Goal: Task Accomplishment & Management: Manage account settings

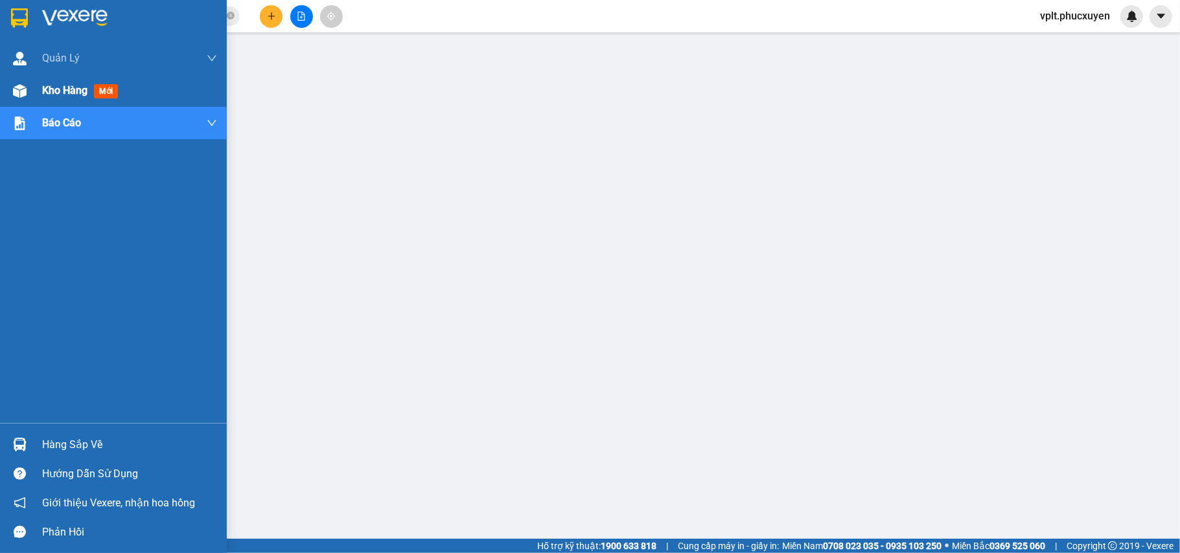
click at [79, 88] on span "Kho hàng" at bounding box center [64, 90] width 45 height 12
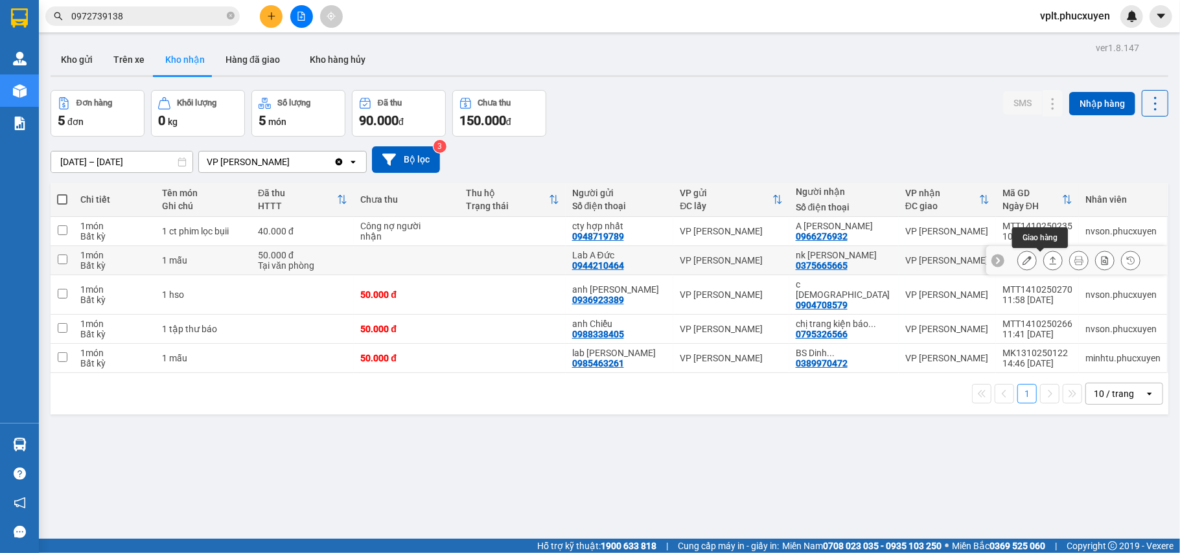
click at [1050, 263] on icon at bounding box center [1053, 261] width 7 height 8
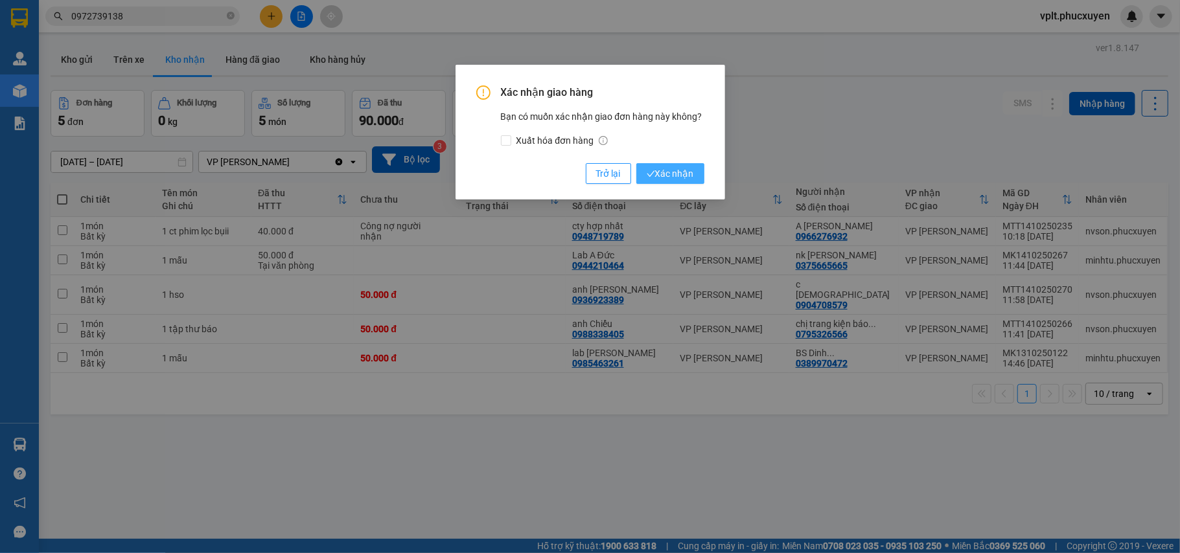
click at [673, 172] on span "Xác nhận" at bounding box center [670, 174] width 47 height 14
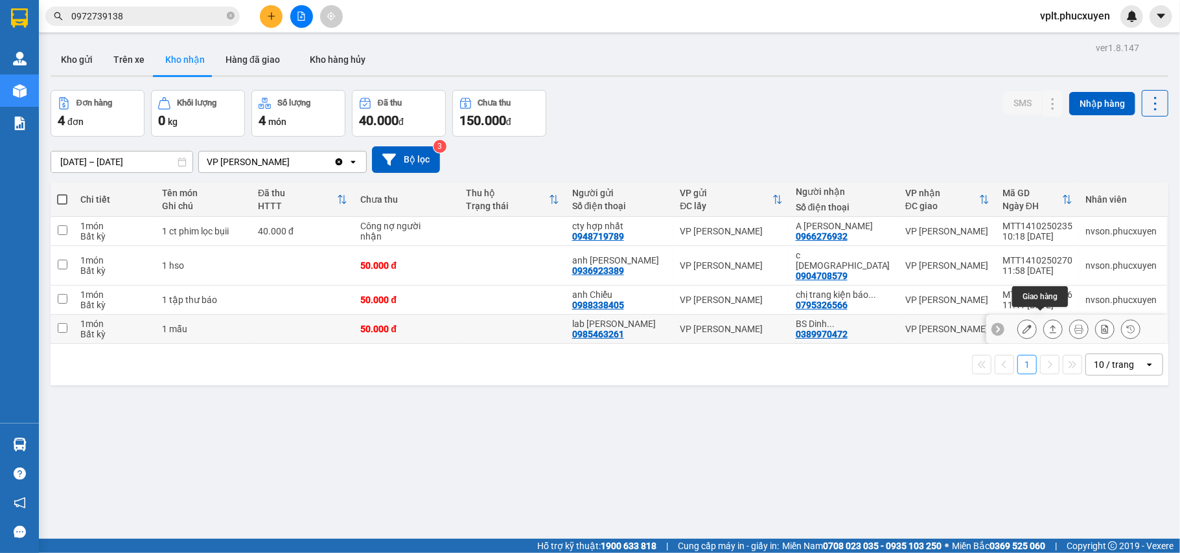
click at [1050, 325] on icon at bounding box center [1053, 329] width 7 height 8
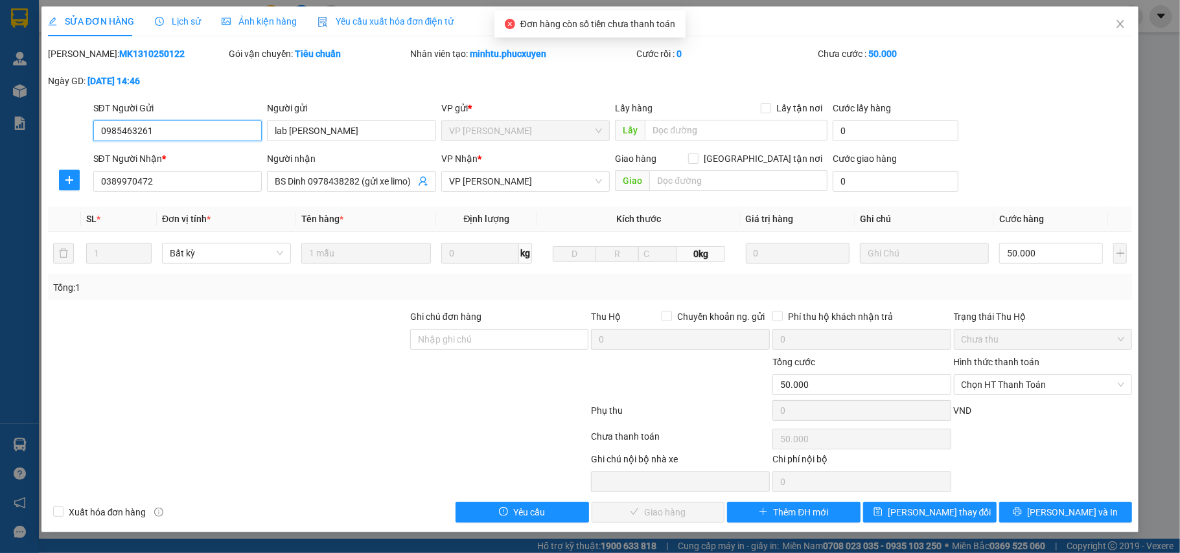
type input "0985463261"
type input "lab [PERSON_NAME]"
type input "0389970472"
type input "BS Dinh 0978438282 (gửi xe limo)"
type input "0"
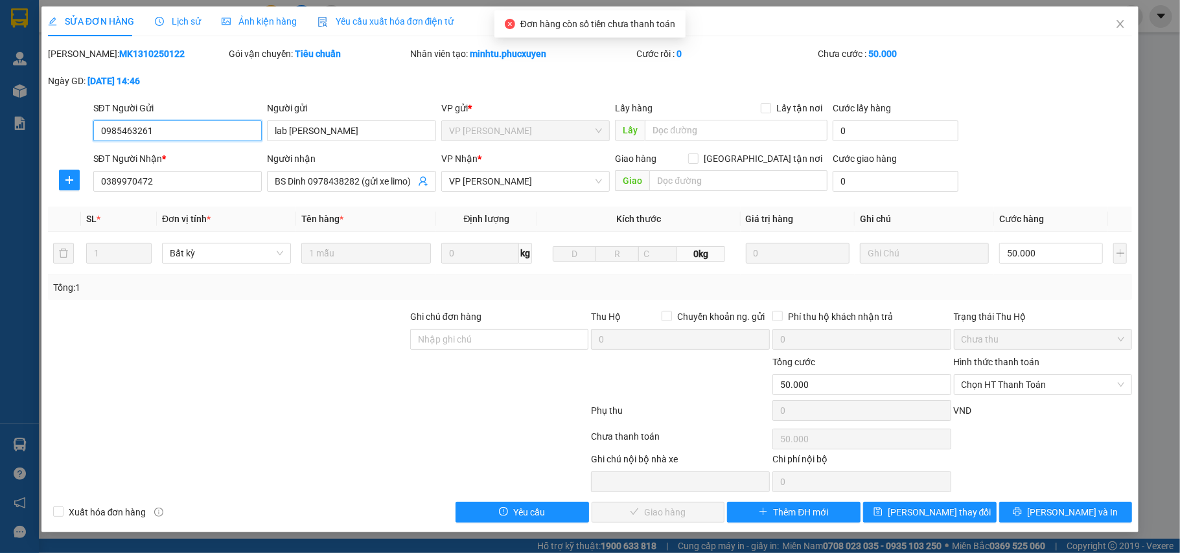
type input "50.000"
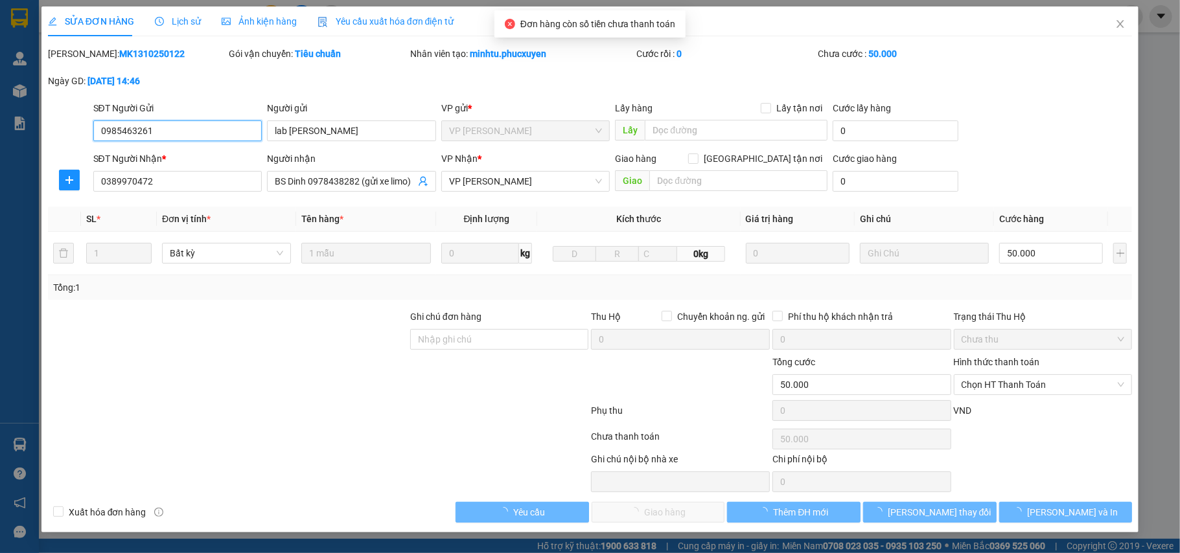
click at [1024, 389] on span "Chọn HT Thanh Toán" at bounding box center [1043, 384] width 163 height 19
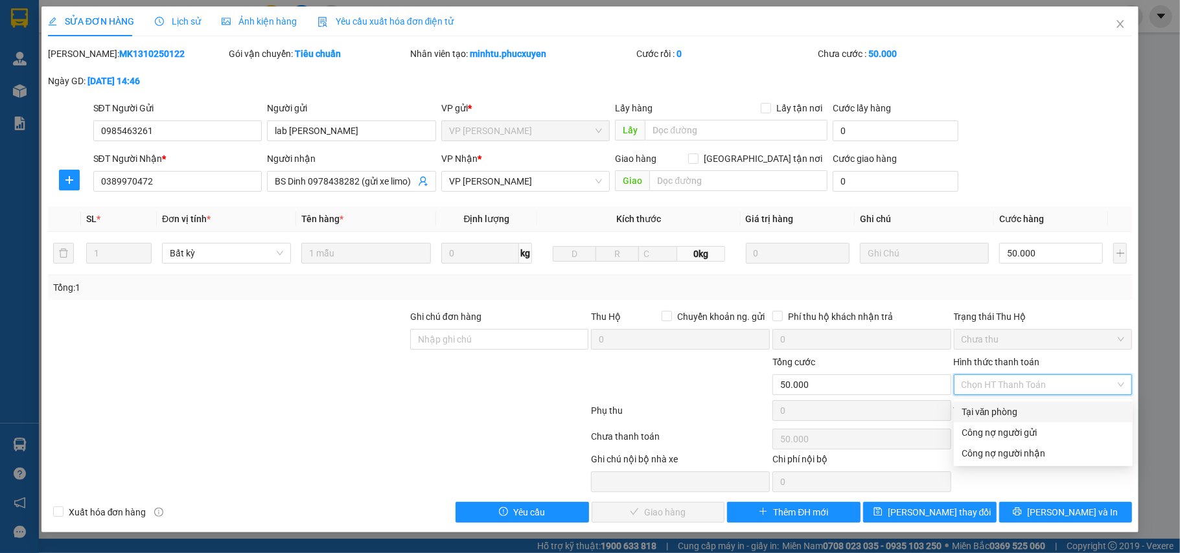
click at [1017, 410] on div "Tại văn phòng" at bounding box center [1043, 412] width 163 height 14
type input "0"
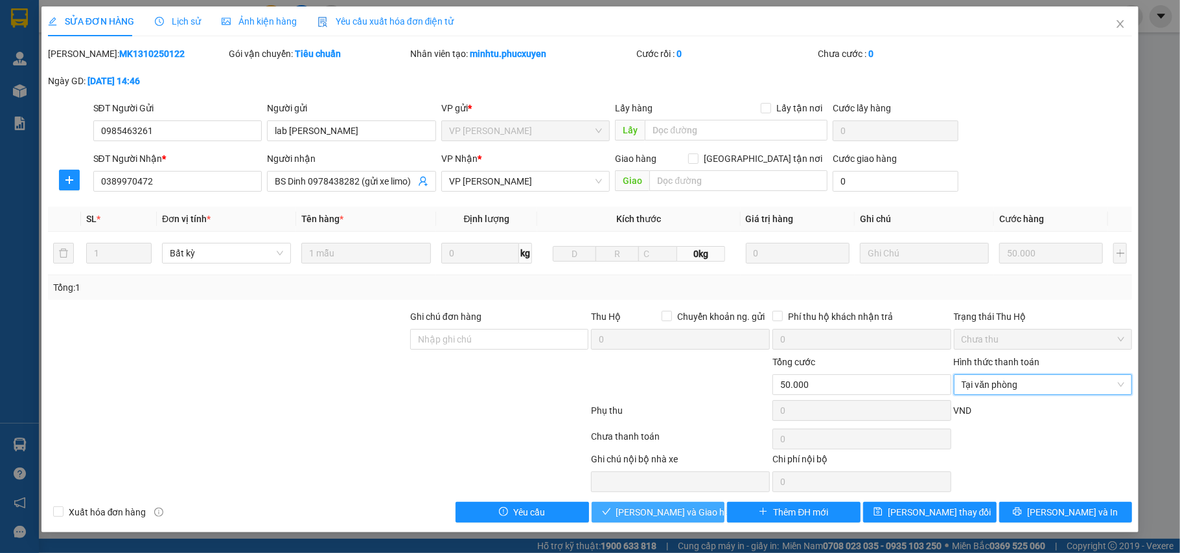
click at [668, 513] on span "[PERSON_NAME] và Giao hàng" at bounding box center [678, 513] width 124 height 14
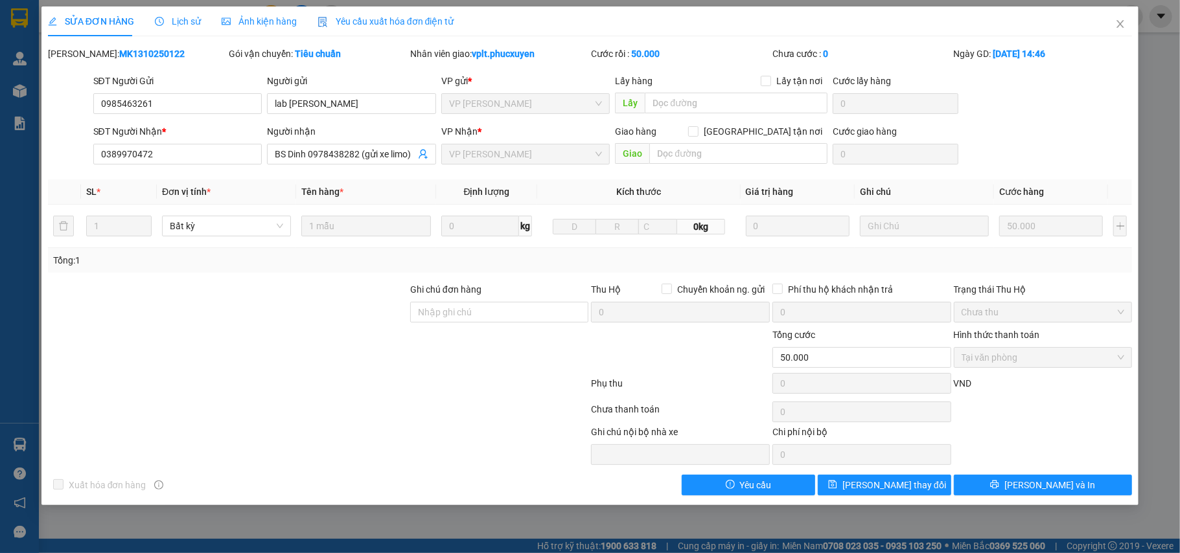
click at [13, 447] on div "SỬA ĐƠN HÀNG Lịch sử Ảnh kiện hàng Yêu cầu xuất hóa đơn điện tử Total Paid Fee …" at bounding box center [590, 276] width 1180 height 553
click at [22, 444] on div "SỬA ĐƠN HÀNG Lịch sử Ảnh kiện hàng Yêu cầu xuất hóa đơn điện tử Total Paid Fee …" at bounding box center [590, 276] width 1180 height 553
click at [1121, 22] on icon "close" at bounding box center [1120, 24] width 10 height 10
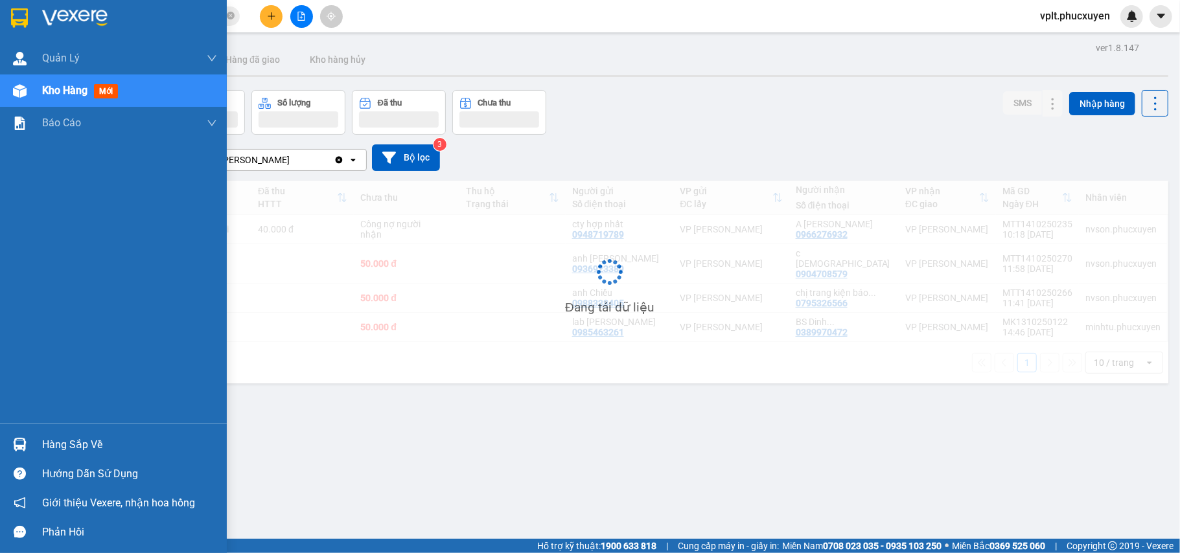
click at [42, 441] on div "Hàng sắp về" at bounding box center [129, 445] width 175 height 19
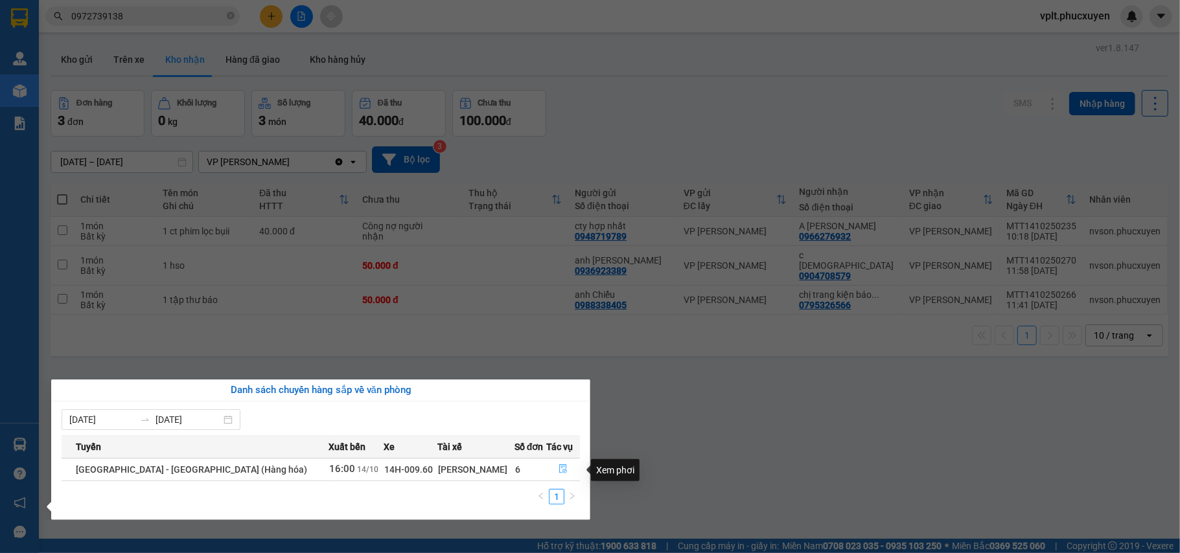
click at [559, 467] on icon "file-done" at bounding box center [563, 469] width 8 height 9
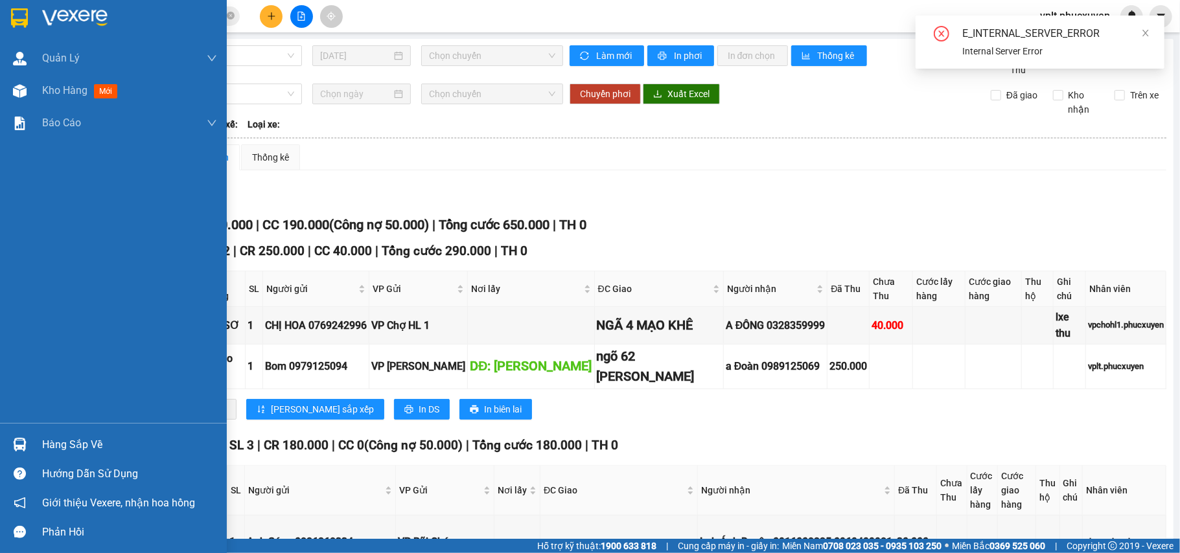
click at [73, 452] on div "Hàng sắp về" at bounding box center [129, 445] width 175 height 19
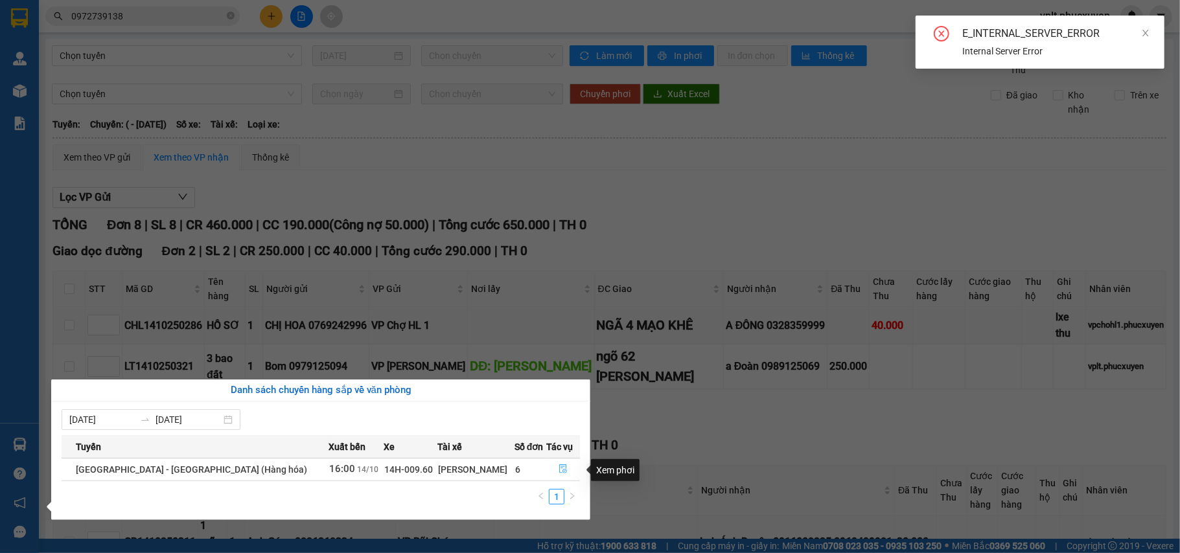
click at [559, 470] on icon "file-done" at bounding box center [563, 469] width 9 height 9
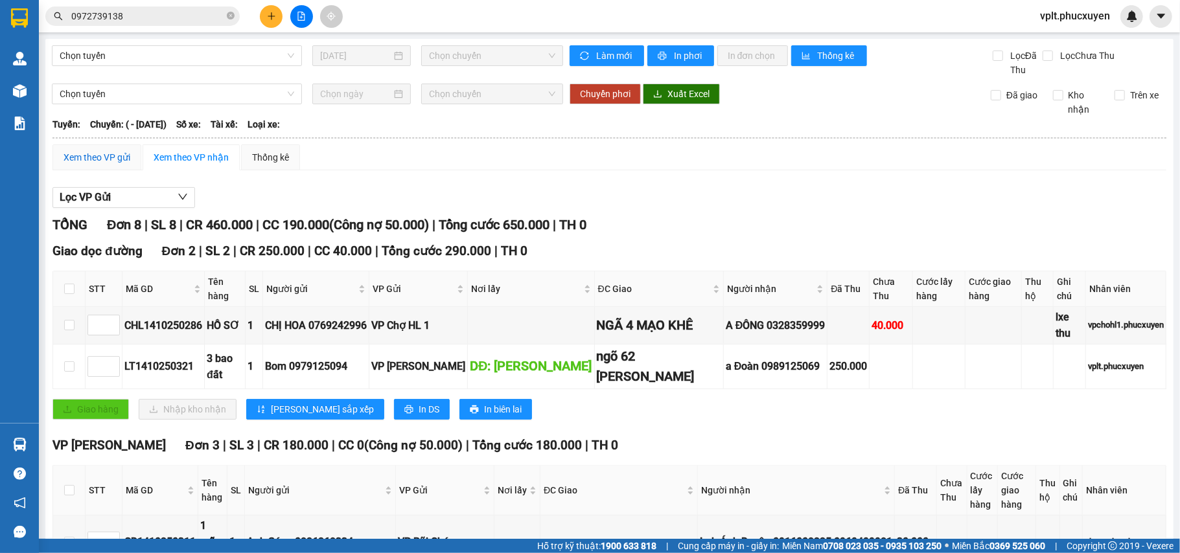
click at [110, 157] on div "Xem theo VP gửi" at bounding box center [97, 157] width 67 height 14
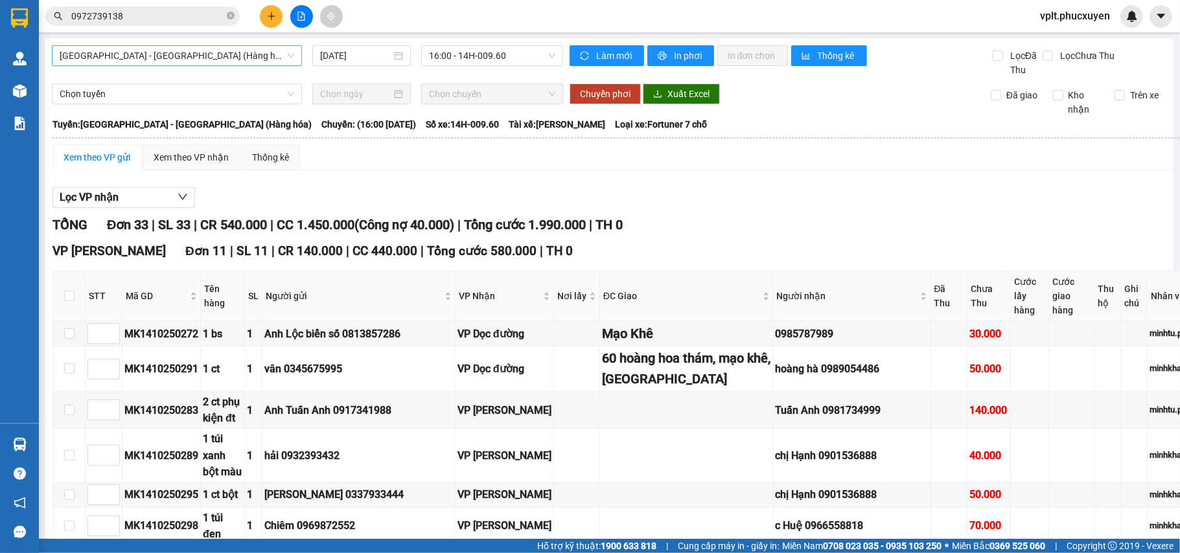
click at [257, 60] on span "[GEOGRAPHIC_DATA] - [GEOGRAPHIC_DATA] (Hàng hóa)" at bounding box center [177, 55] width 235 height 19
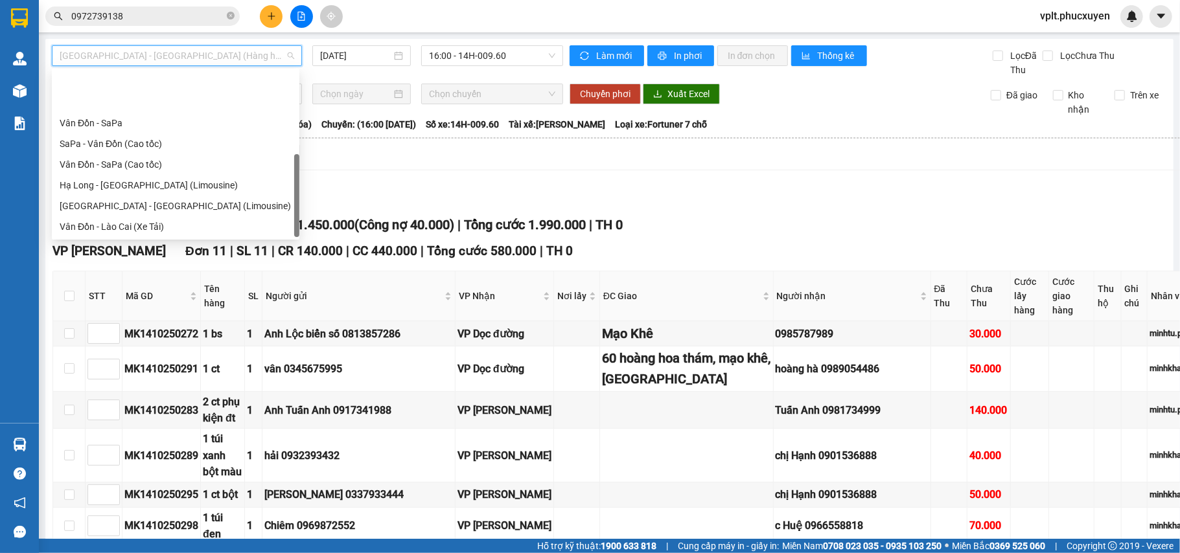
scroll to position [62, 0]
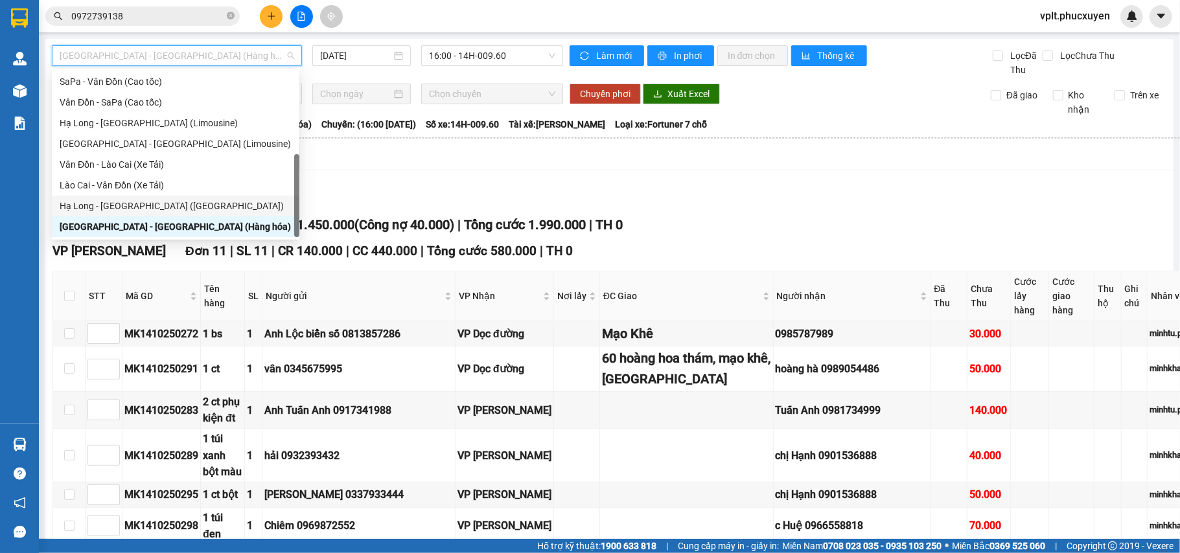
click at [220, 196] on div "Hạ Long - [GEOGRAPHIC_DATA] ([GEOGRAPHIC_DATA])" at bounding box center [176, 206] width 248 height 21
type input "[DATE]"
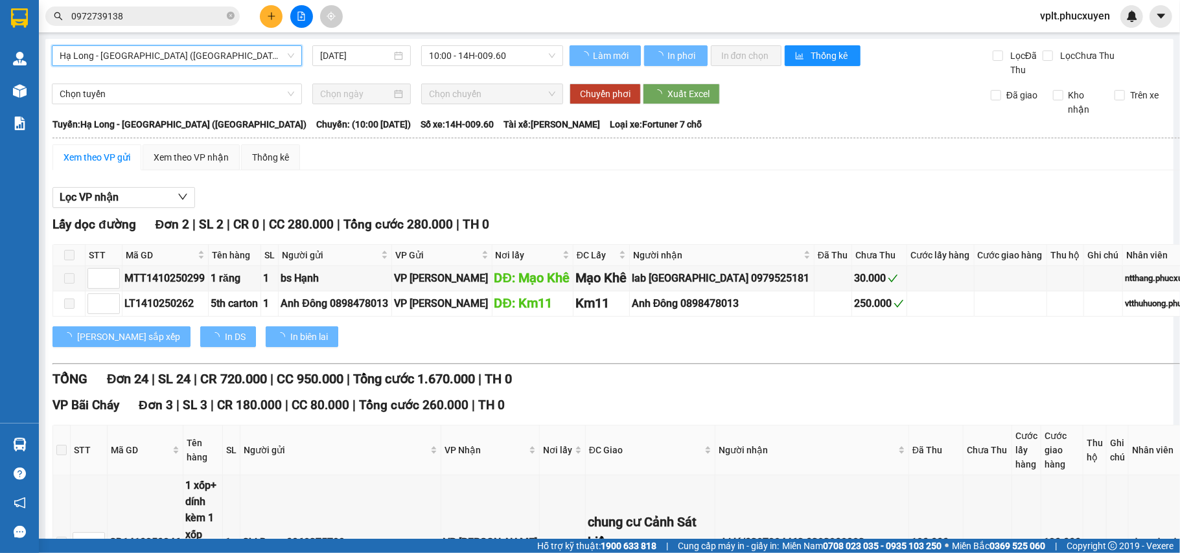
click at [434, 48] on span "10:00 - 14H-009.60" at bounding box center [492, 55] width 126 height 19
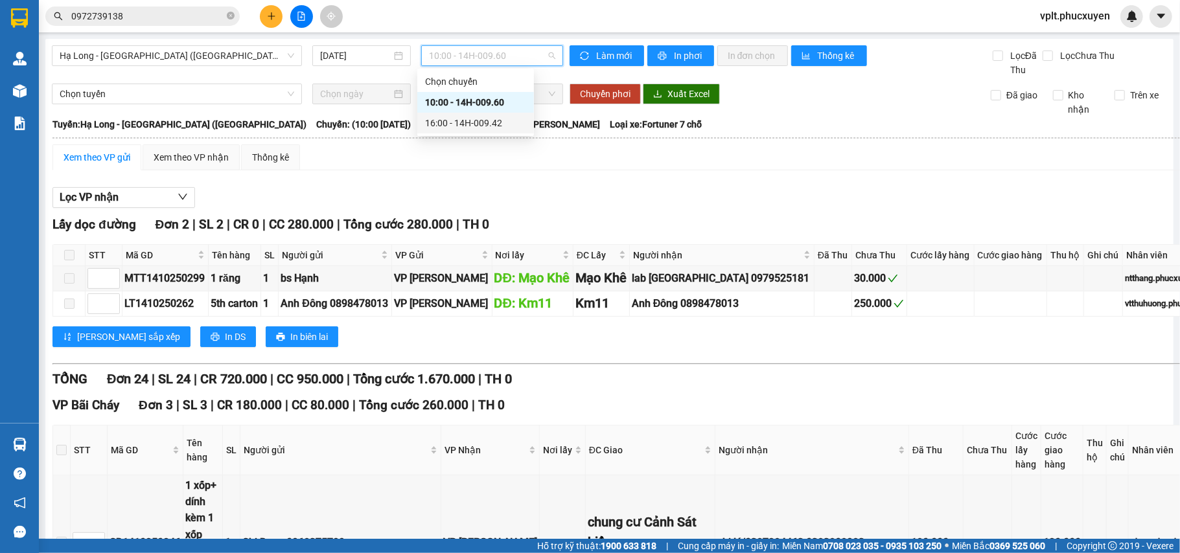
click at [445, 118] on div "16:00 - 14H-009.42" at bounding box center [475, 123] width 101 height 14
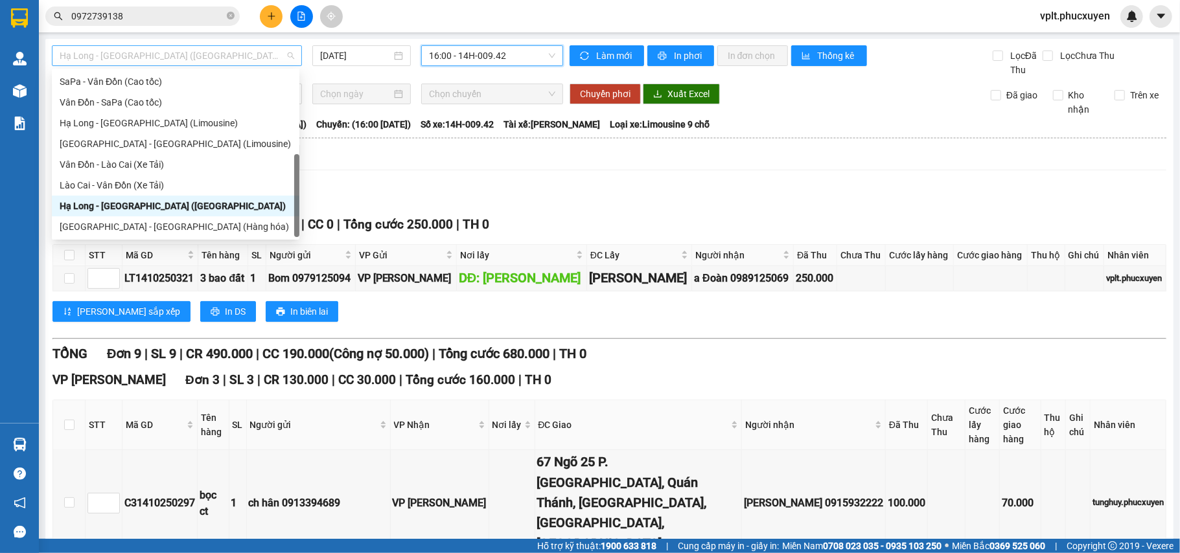
click at [208, 57] on span "Hạ Long - [GEOGRAPHIC_DATA] ([GEOGRAPHIC_DATA])" at bounding box center [177, 55] width 235 height 19
click at [162, 203] on div "Hạ Long - [GEOGRAPHIC_DATA] ([GEOGRAPHIC_DATA])" at bounding box center [176, 206] width 232 height 14
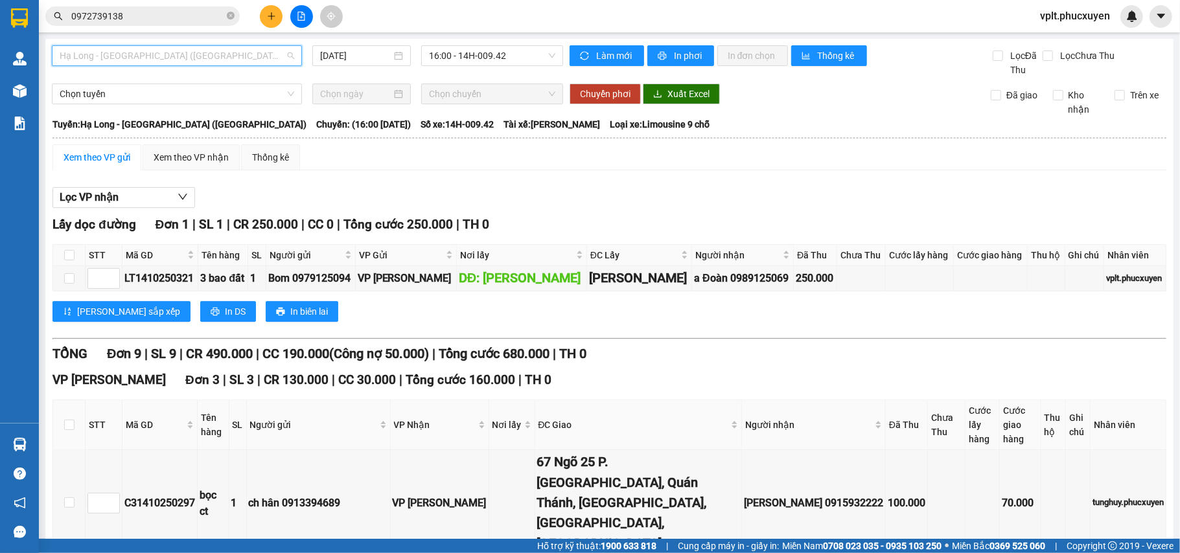
click at [229, 52] on span "Hạ Long - [GEOGRAPHIC_DATA] ([GEOGRAPHIC_DATA])" at bounding box center [177, 55] width 235 height 19
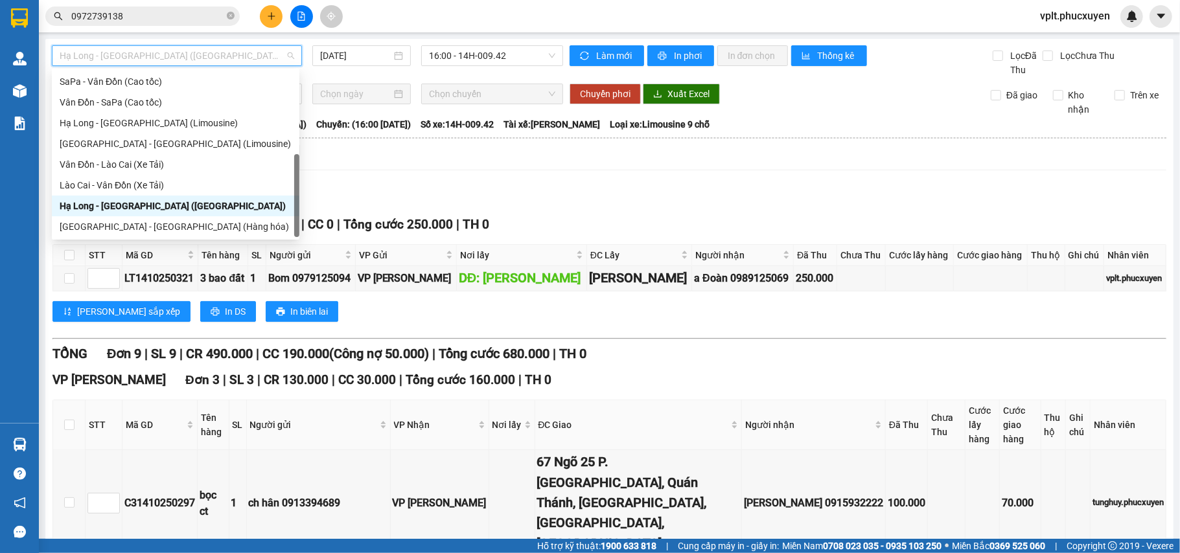
click at [176, 226] on div "[GEOGRAPHIC_DATA] - [GEOGRAPHIC_DATA] (Hàng hóa)" at bounding box center [176, 227] width 232 height 14
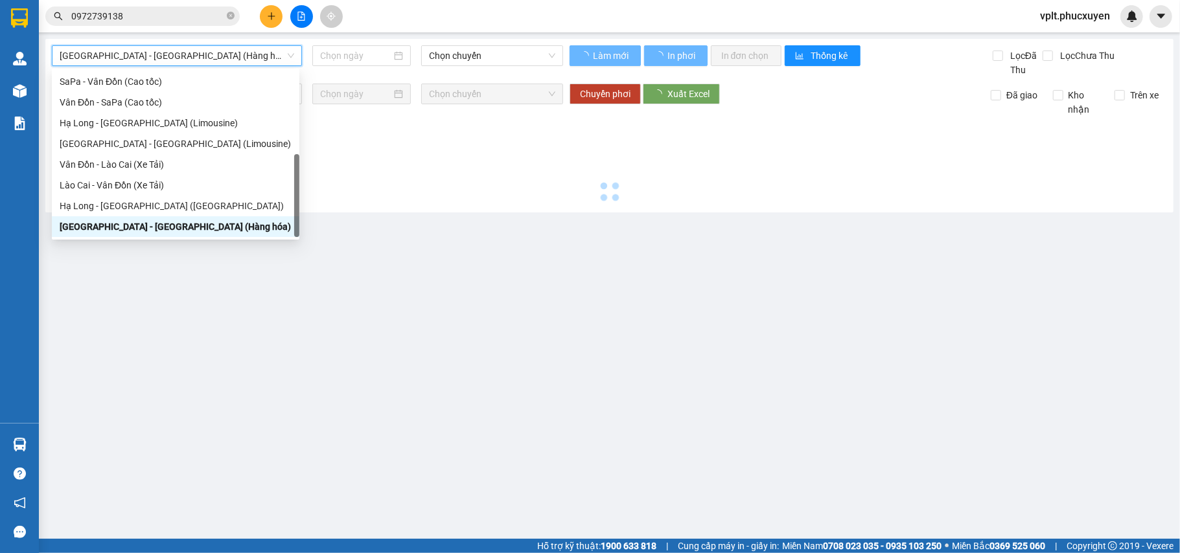
type input "[DATE]"
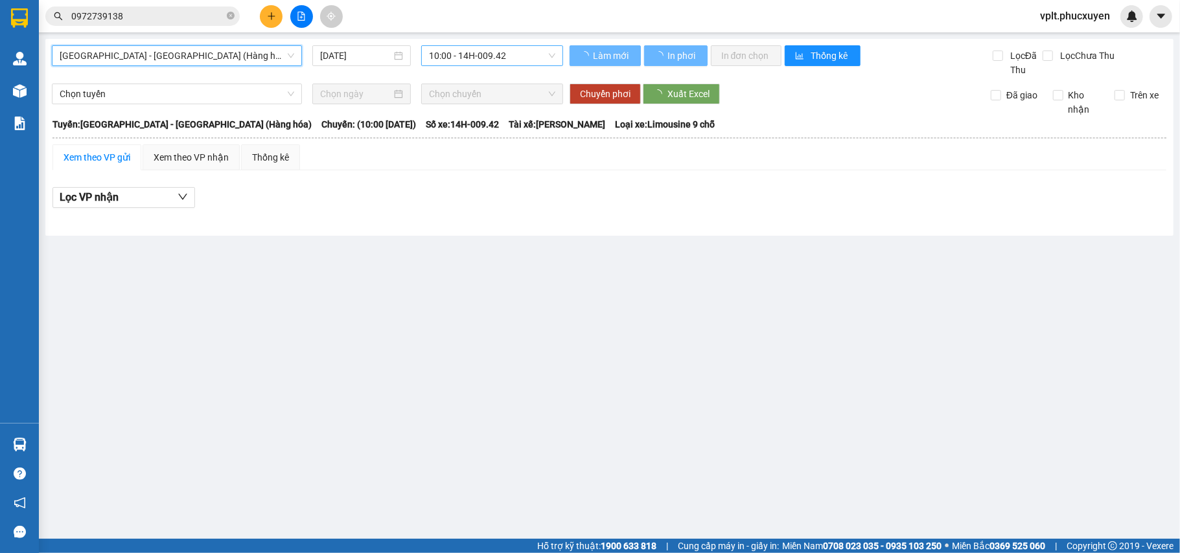
click at [501, 58] on span "10:00 - 14H-009.42" at bounding box center [492, 55] width 126 height 19
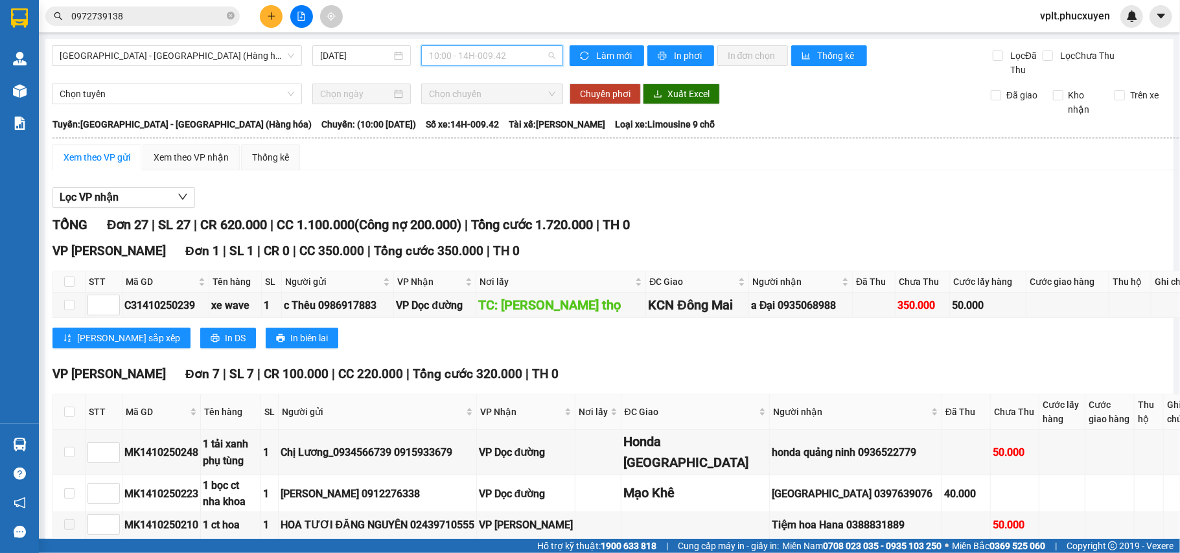
click at [461, 51] on span "10:00 - 14H-009.42" at bounding box center [492, 55] width 126 height 19
click at [467, 56] on span "10:00 - 14H-009.42" at bounding box center [492, 55] width 126 height 19
click at [467, 118] on div "16:00 - 14H-009.60" at bounding box center [475, 123] width 101 height 14
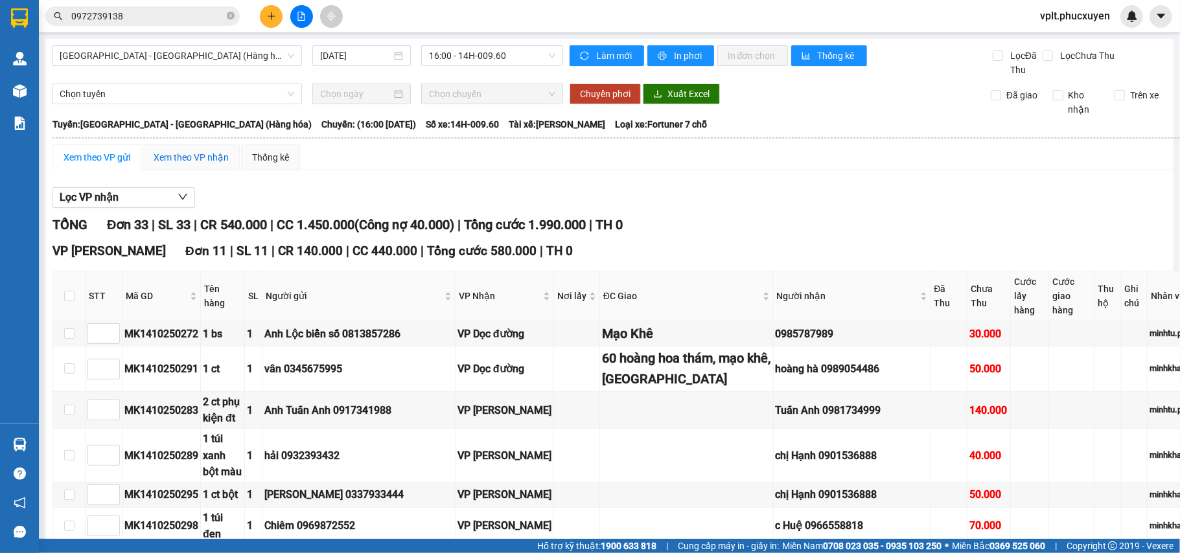
click at [196, 154] on div "Xem theo VP nhận" at bounding box center [191, 157] width 75 height 14
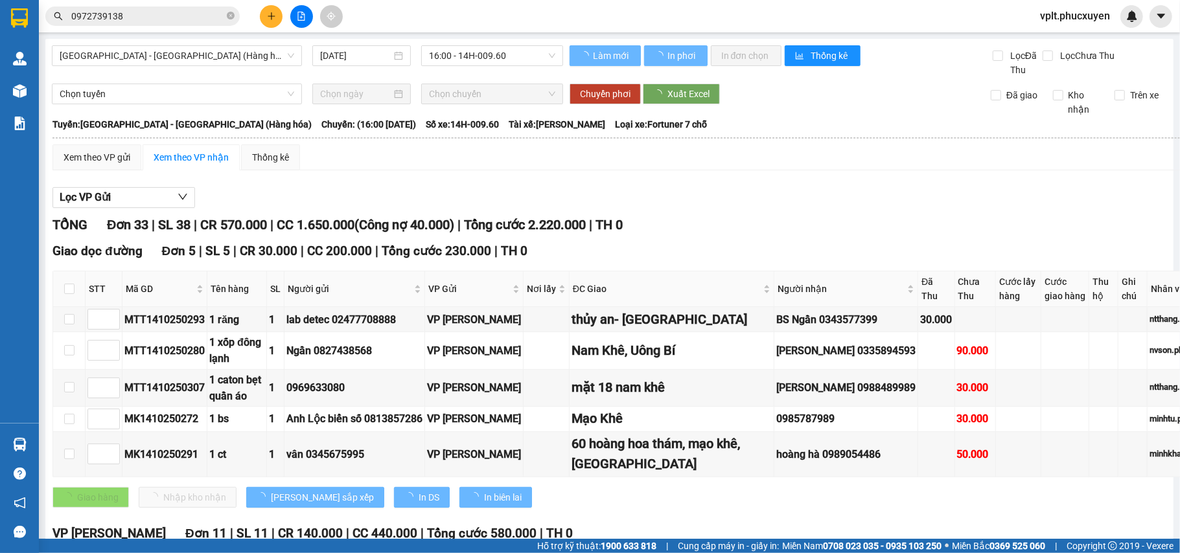
type input "1"
type input "5"
type input "4"
type input "2"
type input "3"
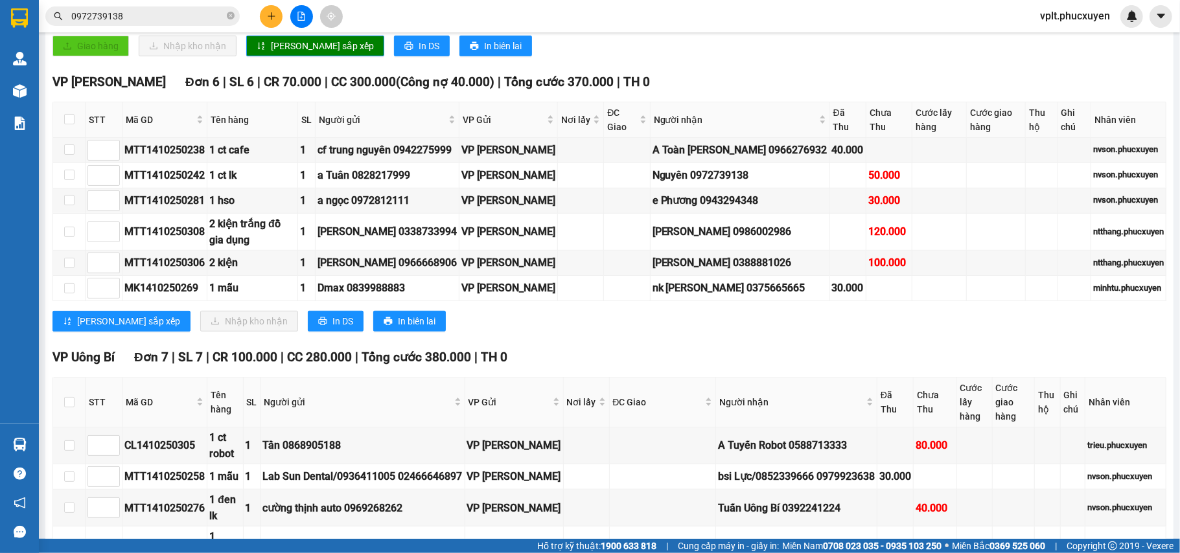
scroll to position [345, 0]
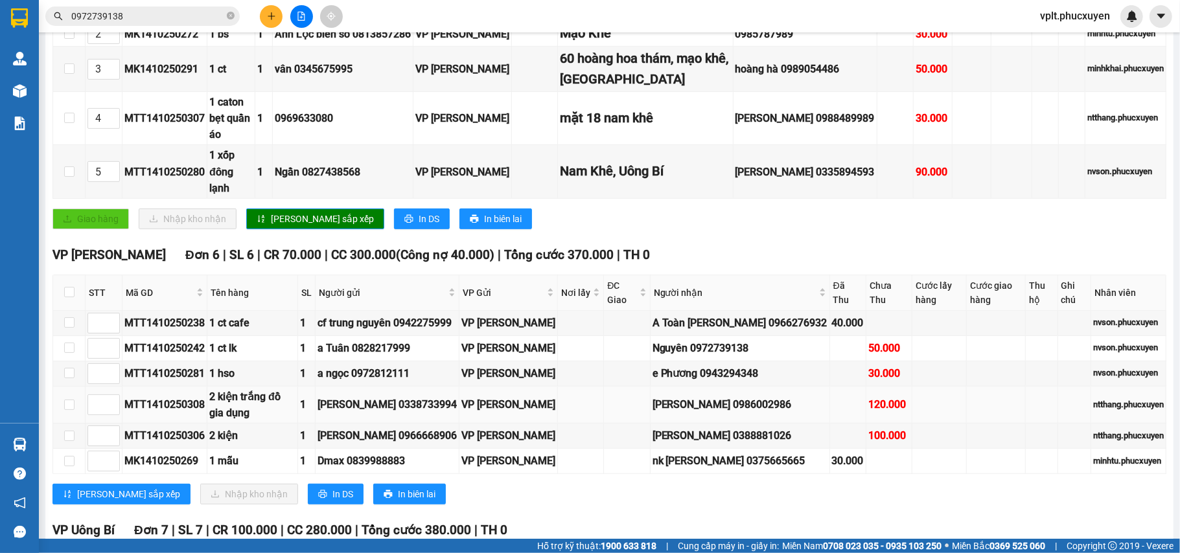
click at [154, 397] on div "MTT1410250308" at bounding box center [164, 405] width 80 height 16
copy div "MTT1410250308"
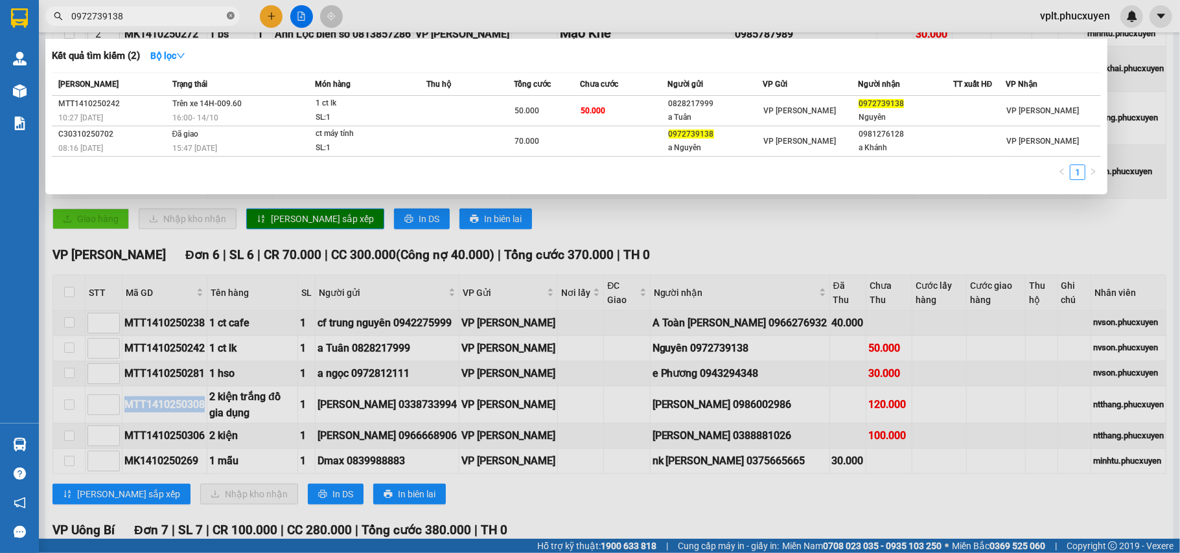
click at [231, 16] on icon "close-circle" at bounding box center [231, 16] width 8 height 8
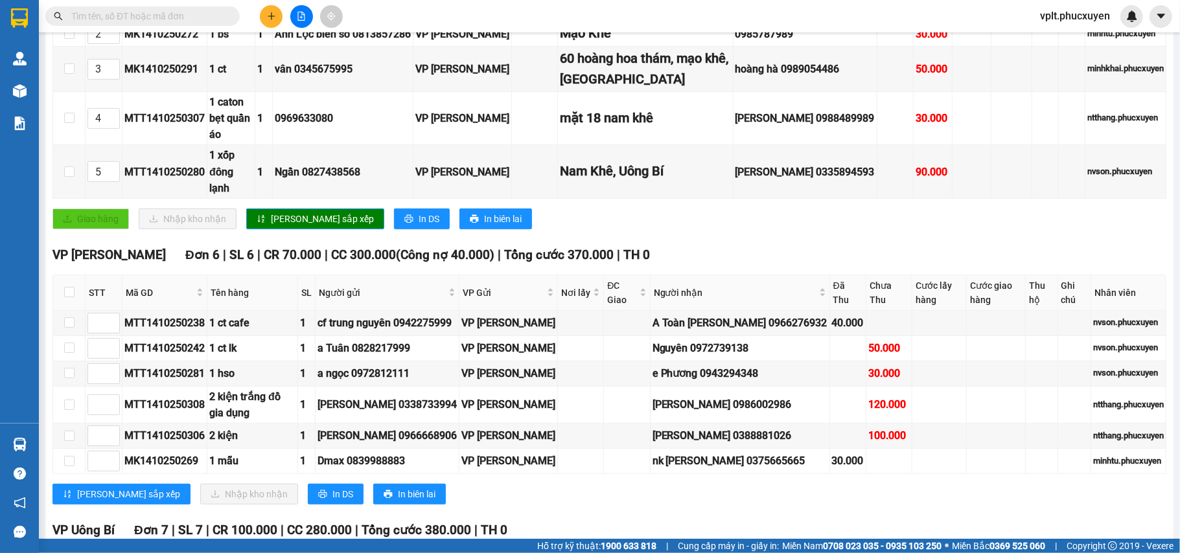
click at [128, 18] on input "text" at bounding box center [147, 16] width 153 height 14
paste input "MTT1410250308"
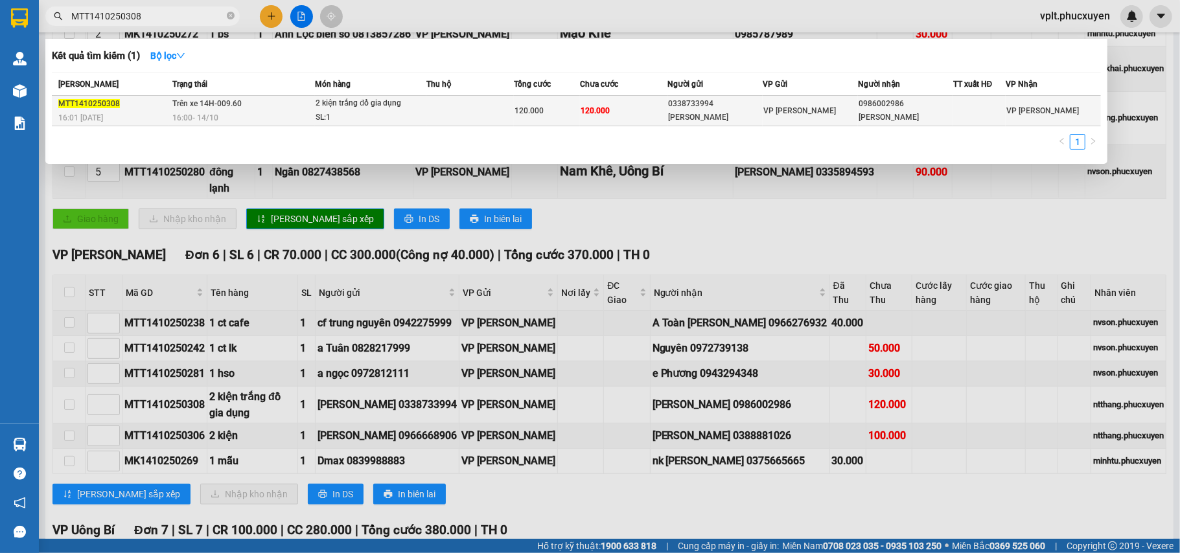
type input "MTT1410250308"
click at [255, 118] on div "16:00 [DATE]" at bounding box center [243, 118] width 143 height 14
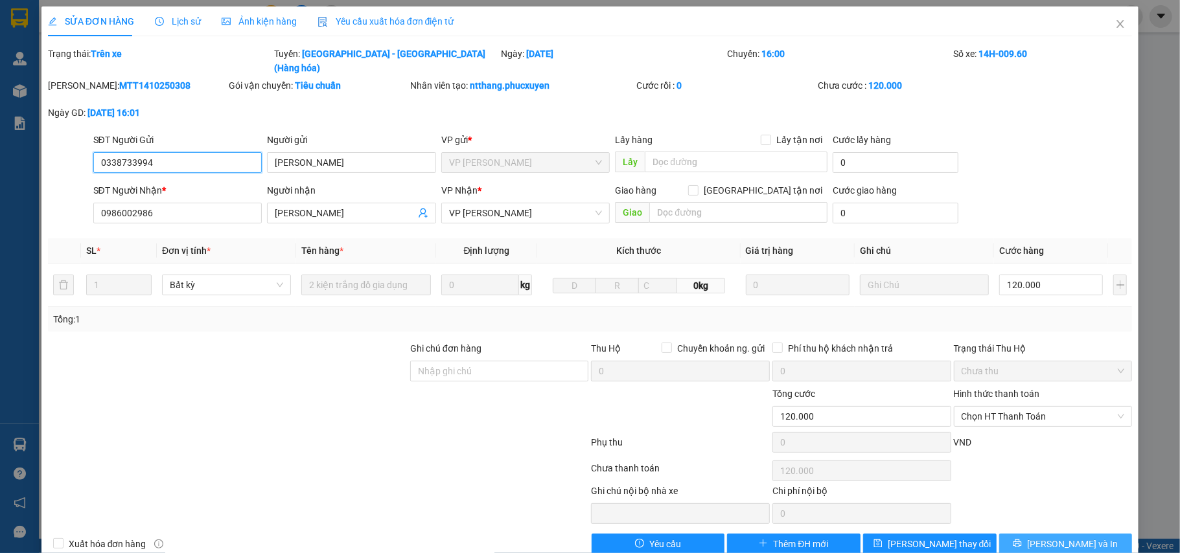
type input "0338733994"
type input "[PERSON_NAME]"
type input "0986002986"
type input "[PERSON_NAME]"
type input "0"
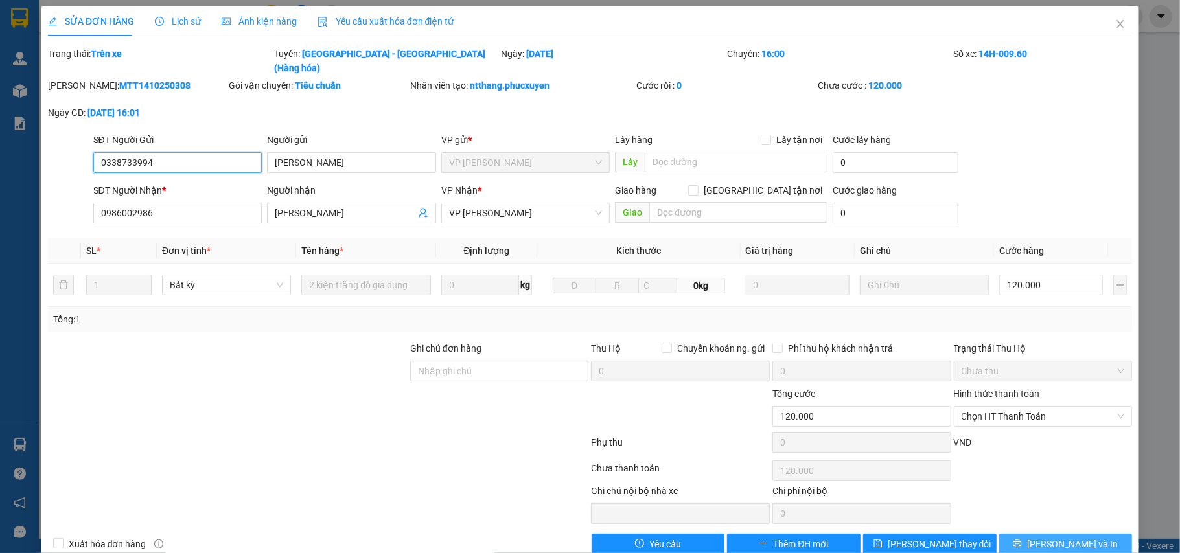
type input "120.000"
click at [1022, 539] on icon "printer" at bounding box center [1017, 543] width 9 height 9
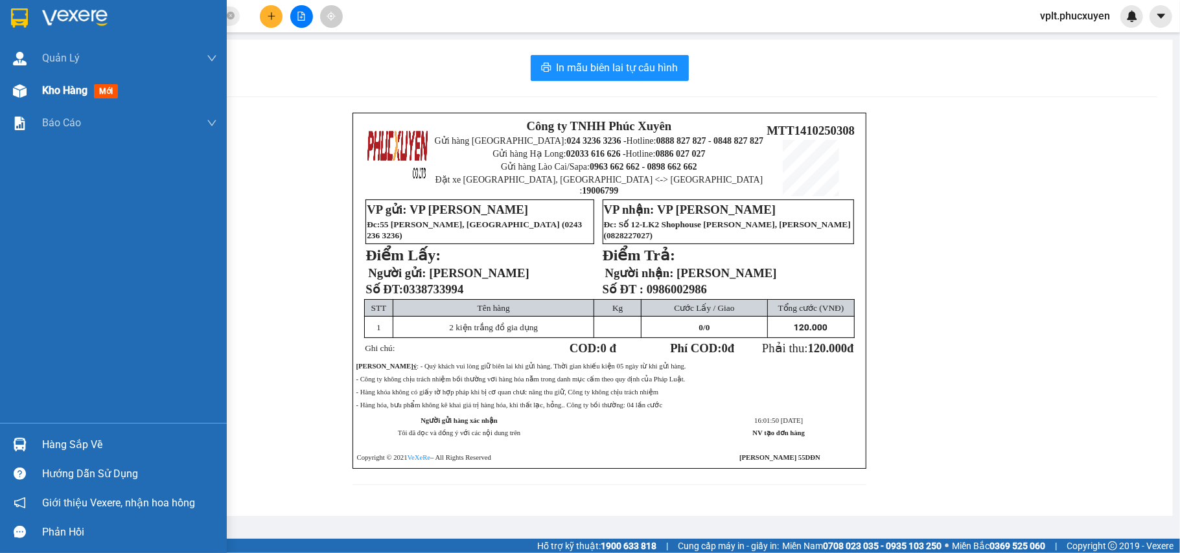
click at [50, 89] on span "Kho hàng" at bounding box center [64, 90] width 45 height 12
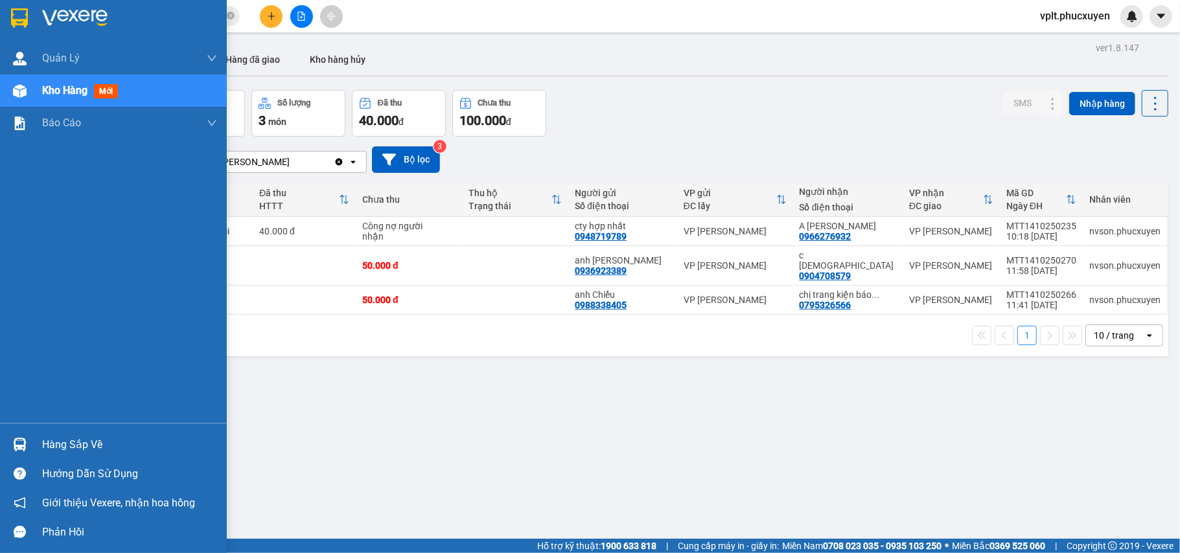
click at [91, 444] on div "Hàng sắp về" at bounding box center [129, 445] width 175 height 19
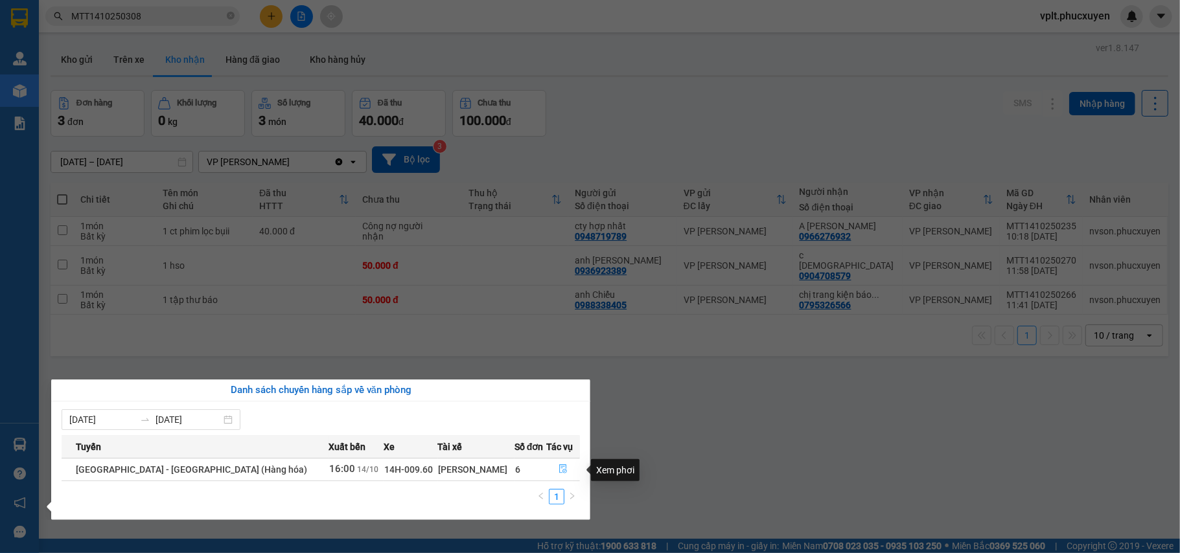
click at [559, 472] on icon "file-done" at bounding box center [563, 469] width 9 height 9
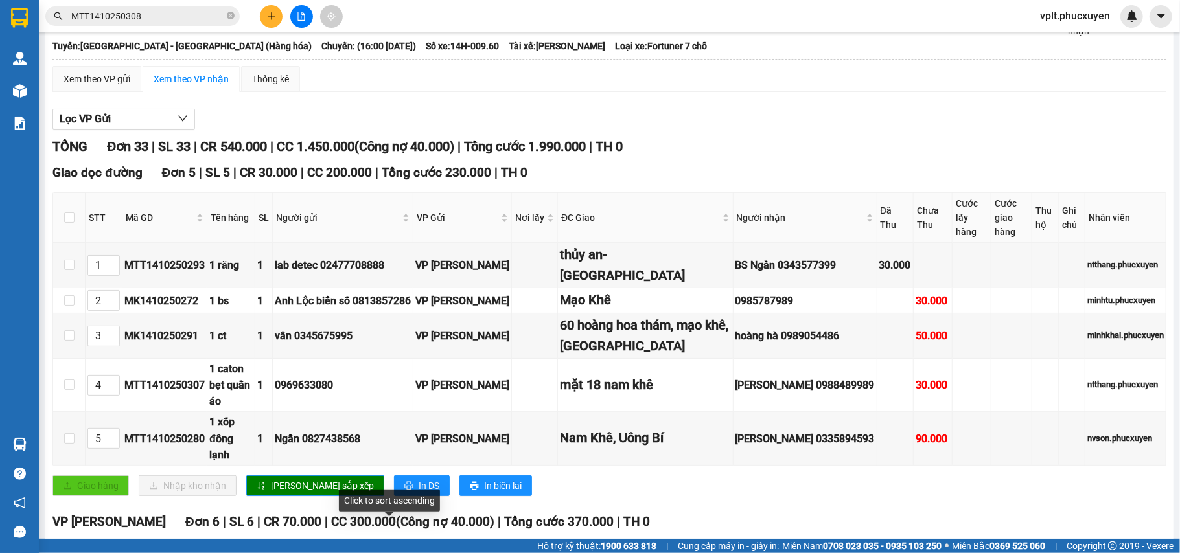
scroll to position [424, 0]
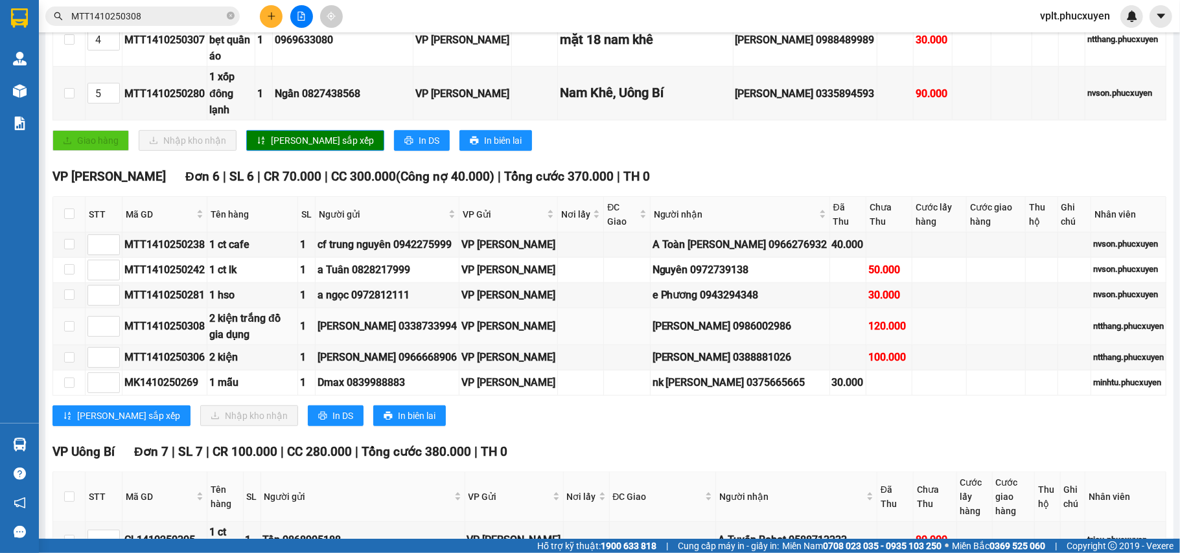
click at [761, 318] on div "[PERSON_NAME] 0986002986" at bounding box center [740, 326] width 175 height 16
copy div "0986002986"
click at [233, 16] on icon "close-circle" at bounding box center [231, 16] width 8 height 8
click at [68, 209] on input "checkbox" at bounding box center [69, 214] width 10 height 10
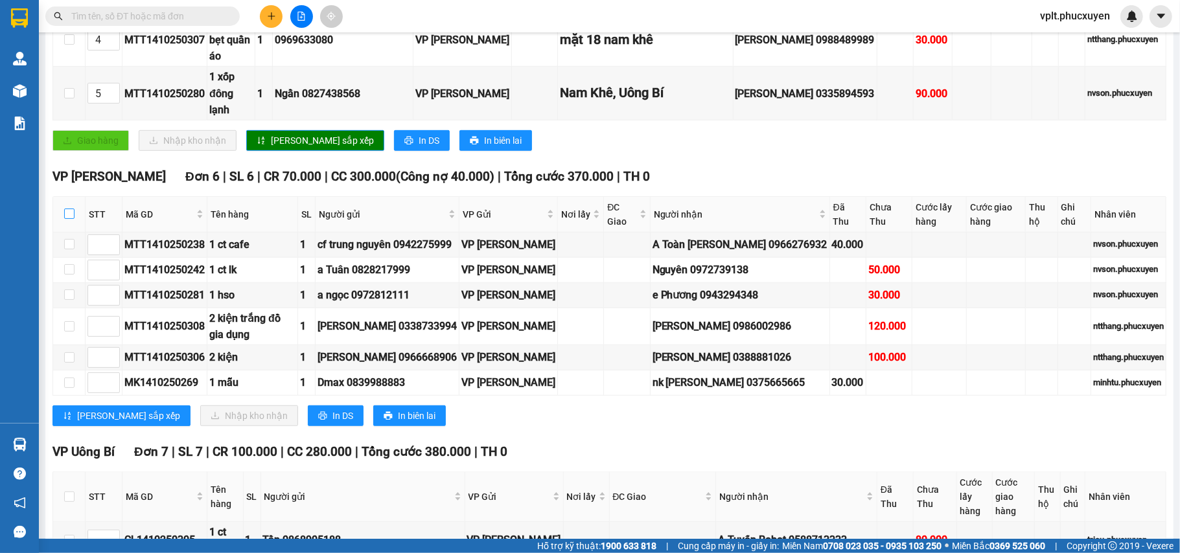
checkbox input "true"
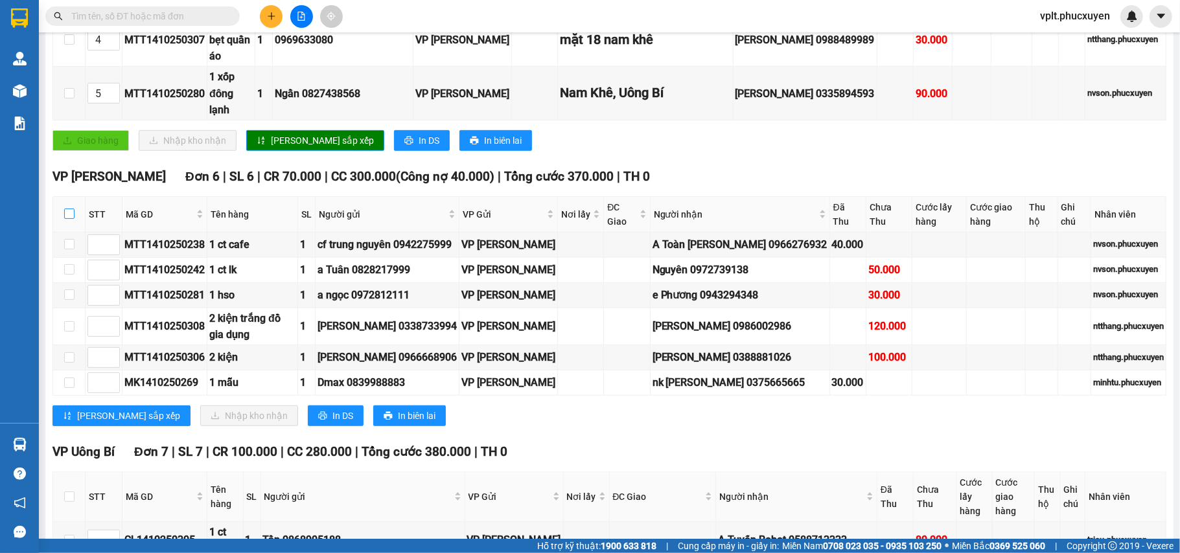
checkbox input "true"
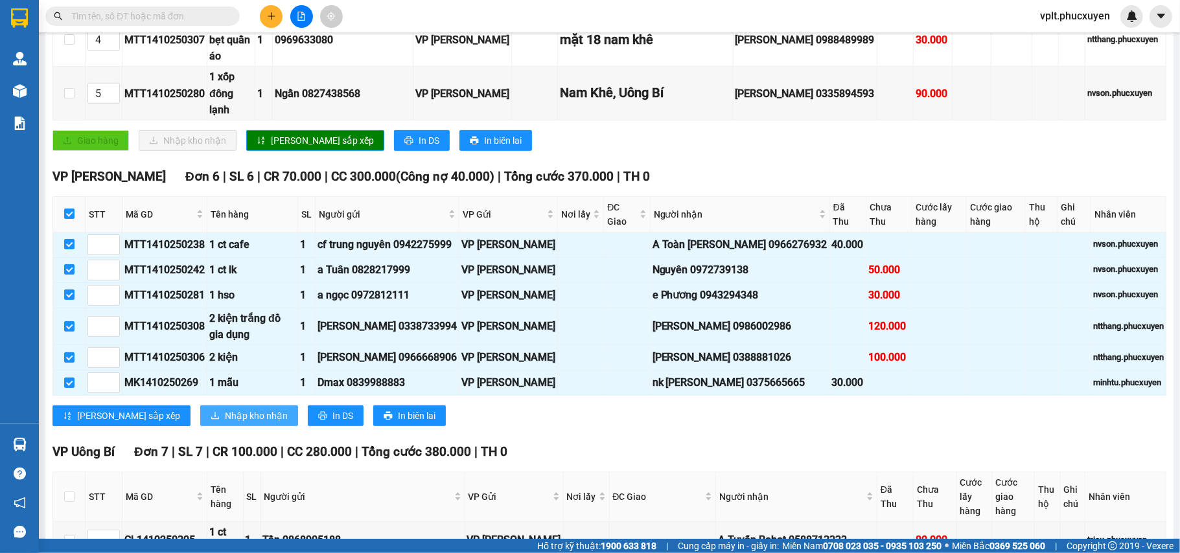
click at [225, 409] on span "Nhập kho nhận" at bounding box center [256, 416] width 63 height 14
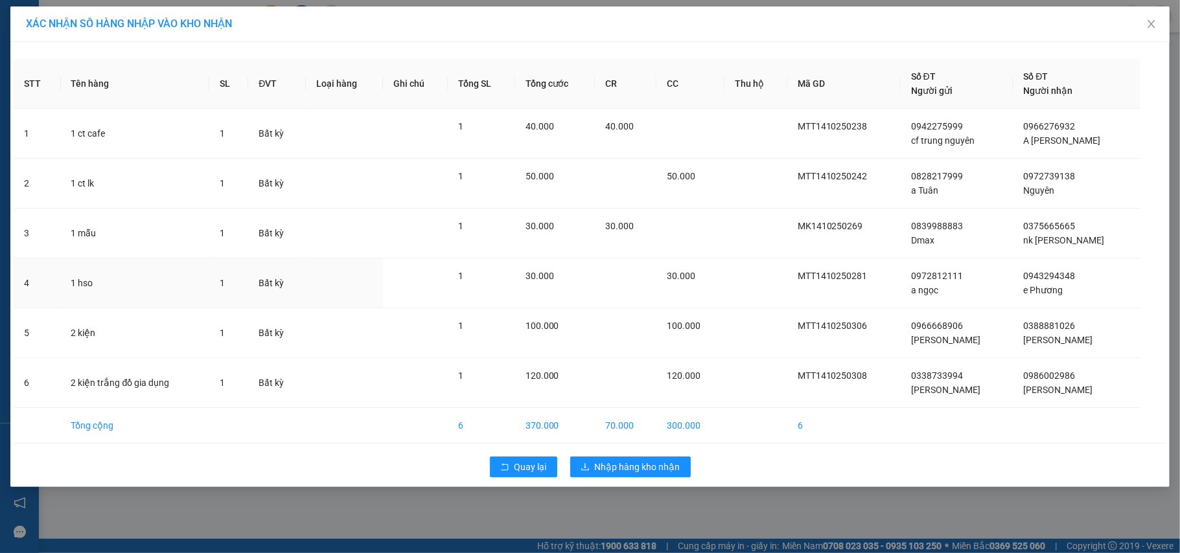
click at [633, 274] on td at bounding box center [626, 284] width 62 height 50
click at [629, 465] on span "Nhập hàng kho nhận" at bounding box center [638, 467] width 86 height 14
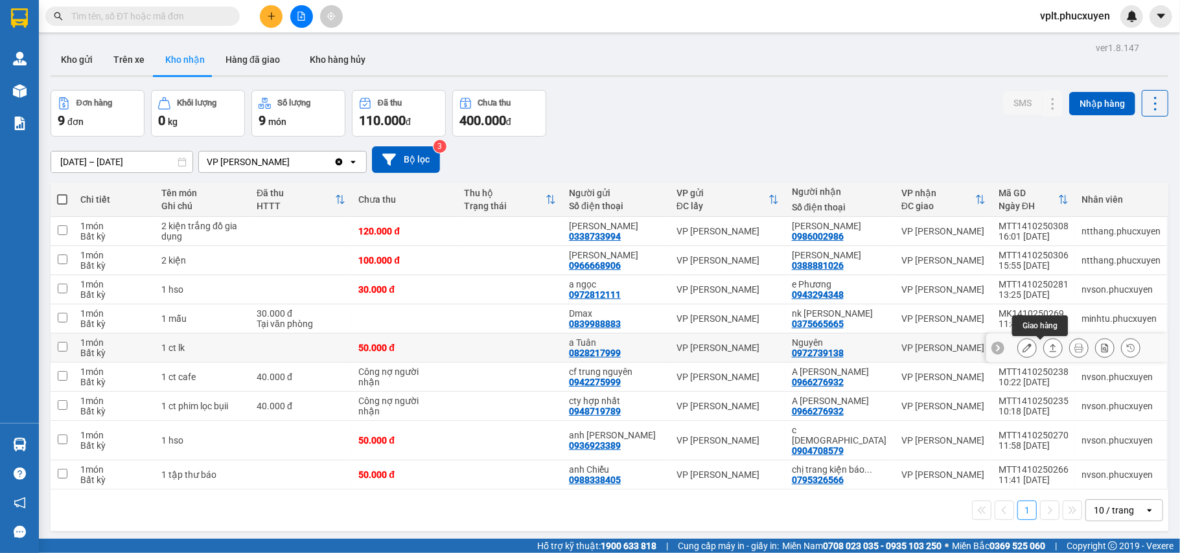
click at [1044, 355] on button at bounding box center [1053, 348] width 18 height 23
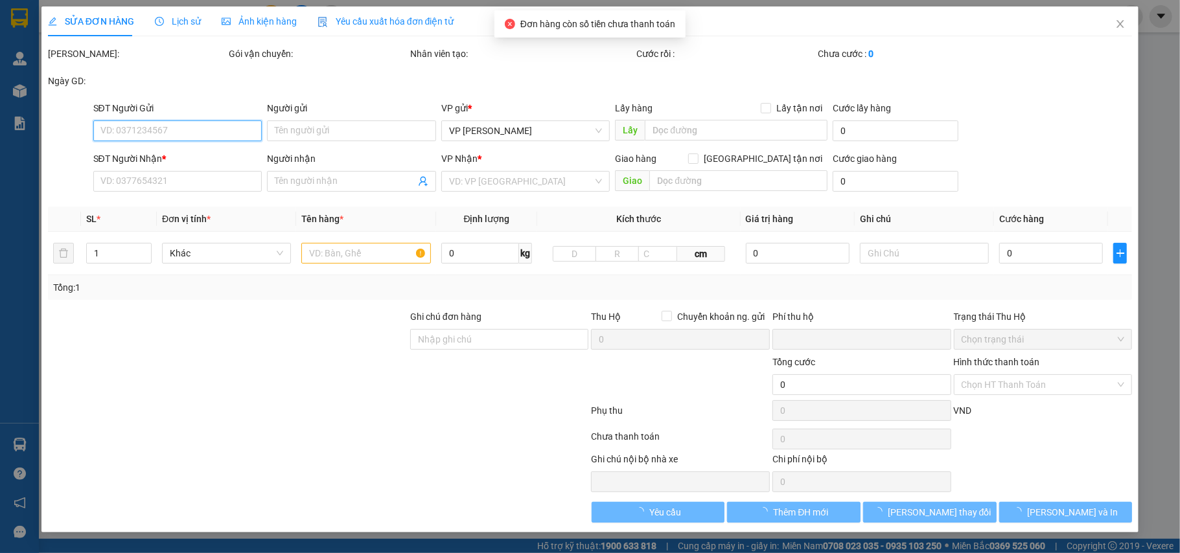
type input "0828217999"
type input "a Tuân"
type input "0972739138"
type input "Nguyên"
type input "0"
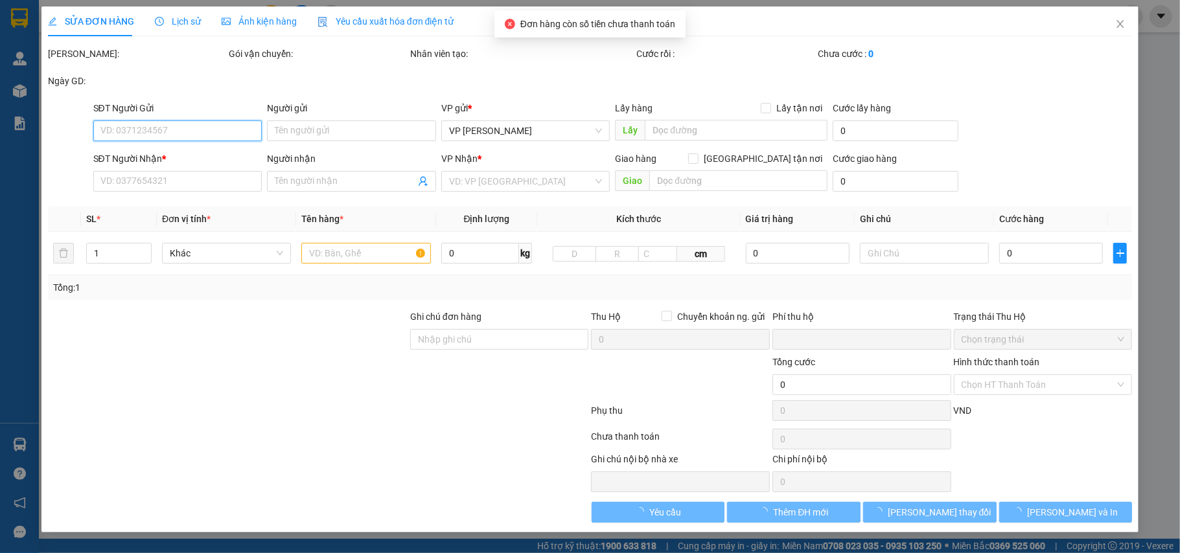
type input "50.000"
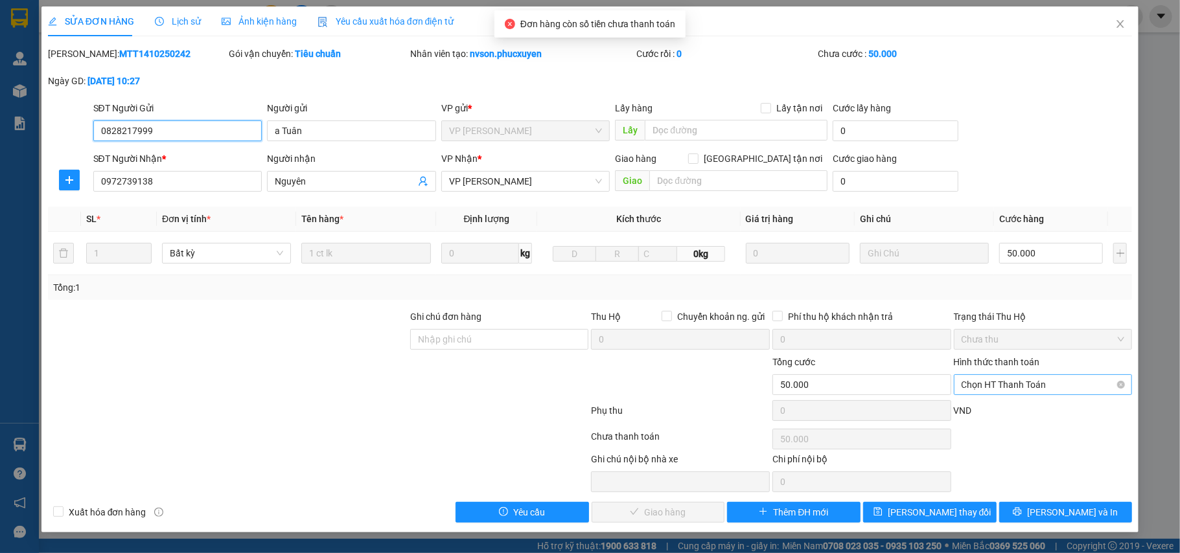
click at [1009, 382] on span "Chọn HT Thanh Toán" at bounding box center [1043, 384] width 163 height 19
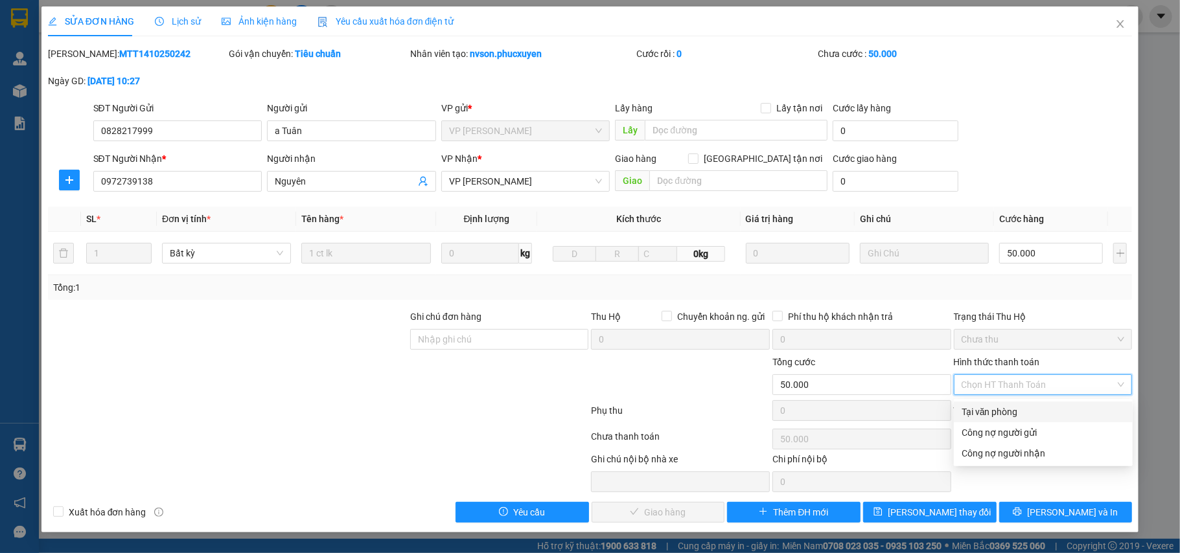
click at [1006, 407] on div "Tại văn phòng" at bounding box center [1043, 412] width 163 height 14
type input "0"
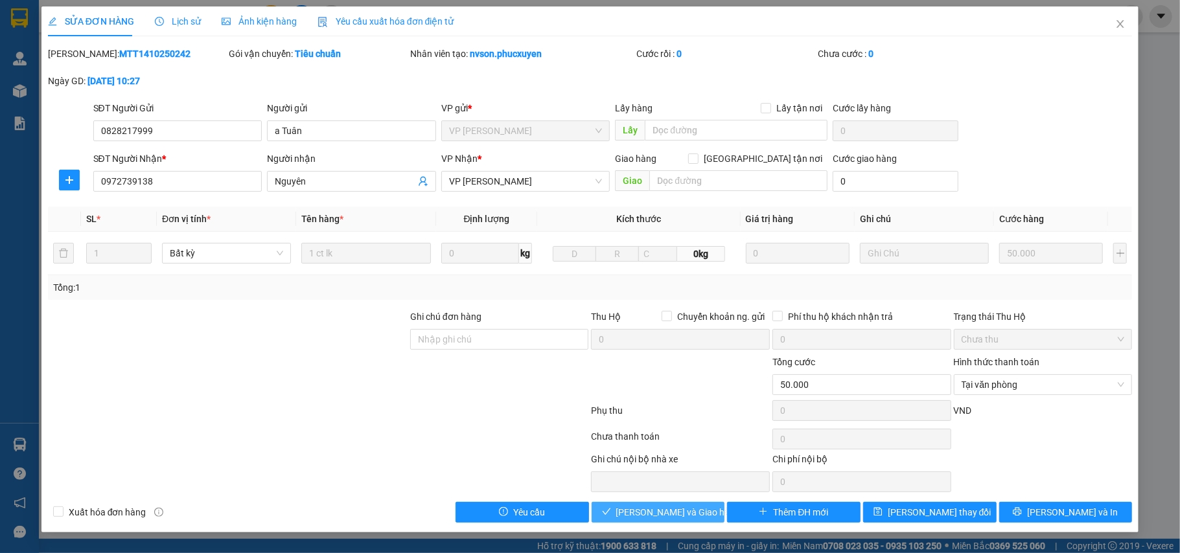
click at [687, 506] on button "[PERSON_NAME] và Giao hàng" at bounding box center [659, 512] width 134 height 21
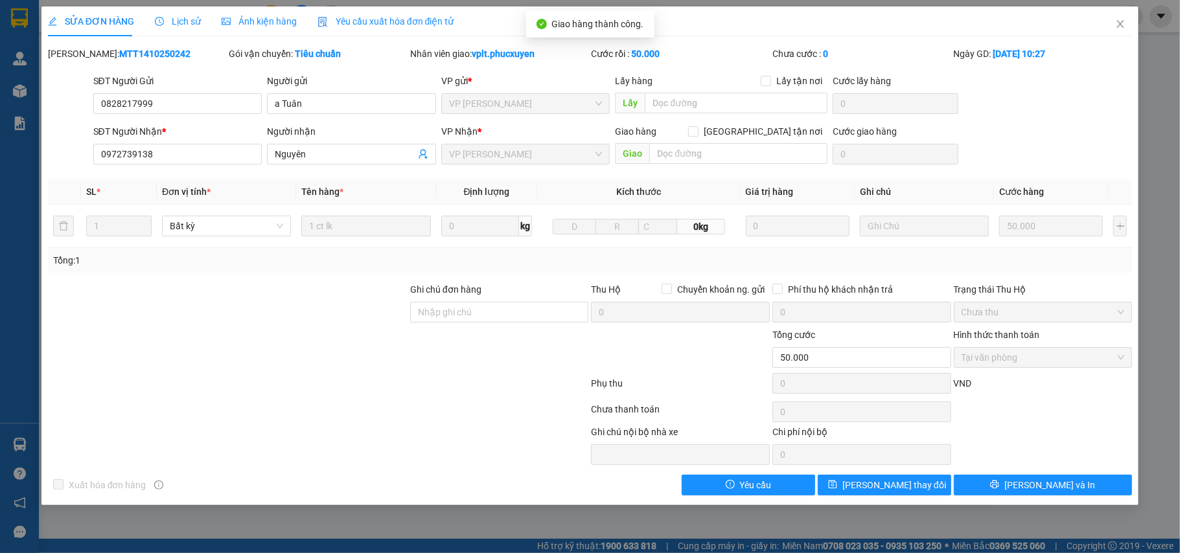
click at [1167, 76] on div "SỬA ĐƠN HÀNG Lịch sử Ảnh kiện hàng Yêu cầu xuất hóa đơn điện tử Total Paid Fee …" at bounding box center [590, 276] width 1180 height 553
click at [1121, 29] on icon "close" at bounding box center [1120, 24] width 10 height 10
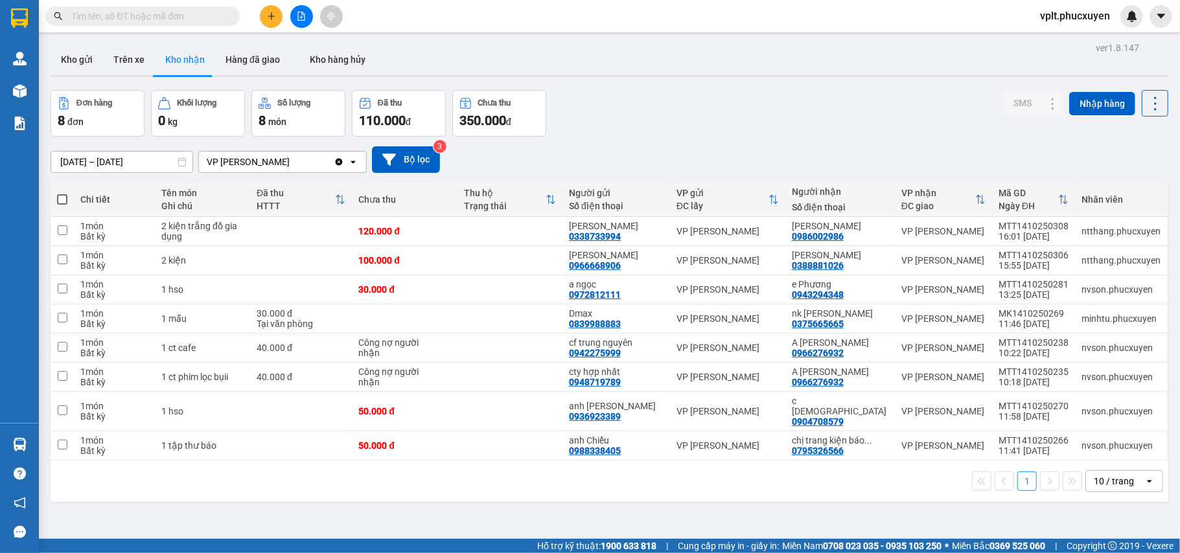
click at [1084, 17] on span "vplt.phucxuyen" at bounding box center [1075, 16] width 91 height 16
click at [1080, 33] on span "Đăng xuất" at bounding box center [1081, 40] width 64 height 14
